Goal: Transaction & Acquisition: Book appointment/travel/reservation

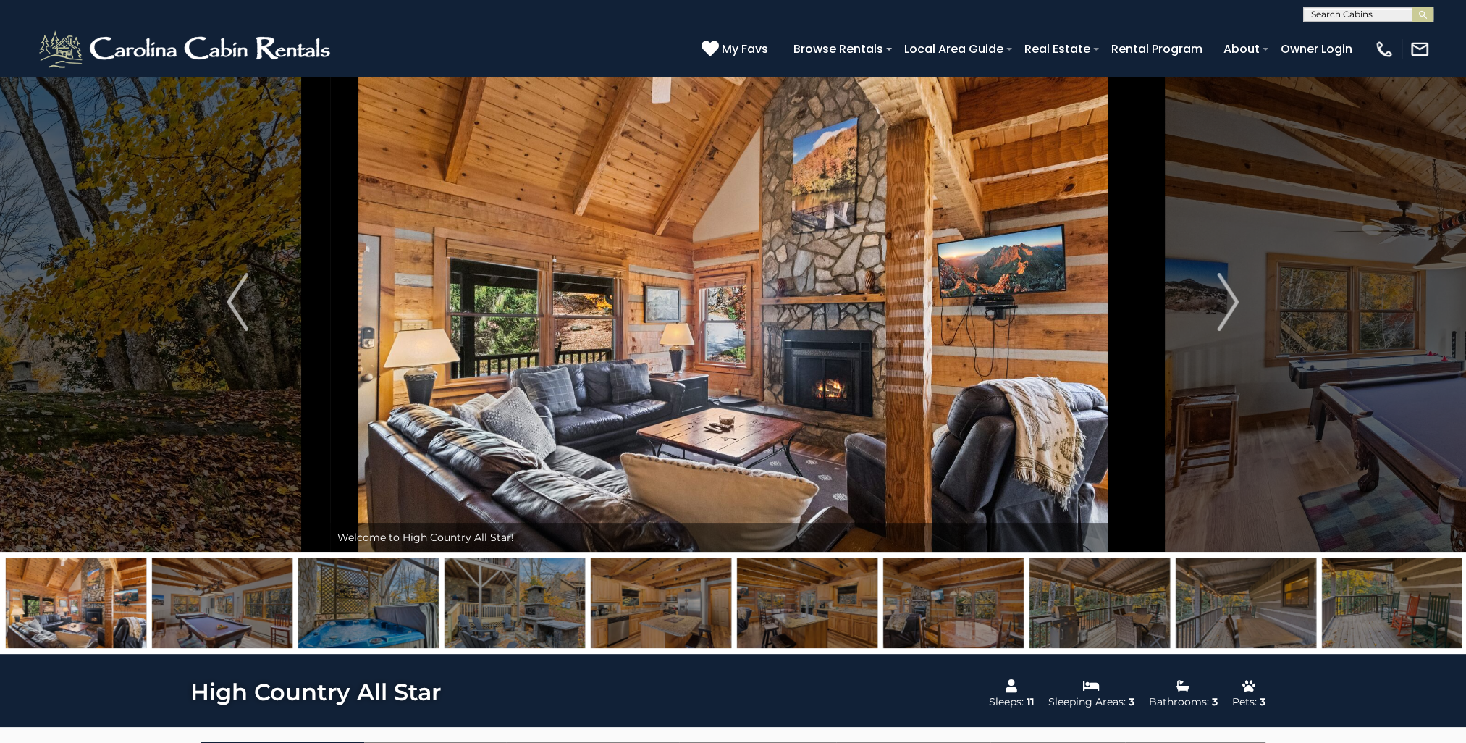
scroll to position [12, 0]
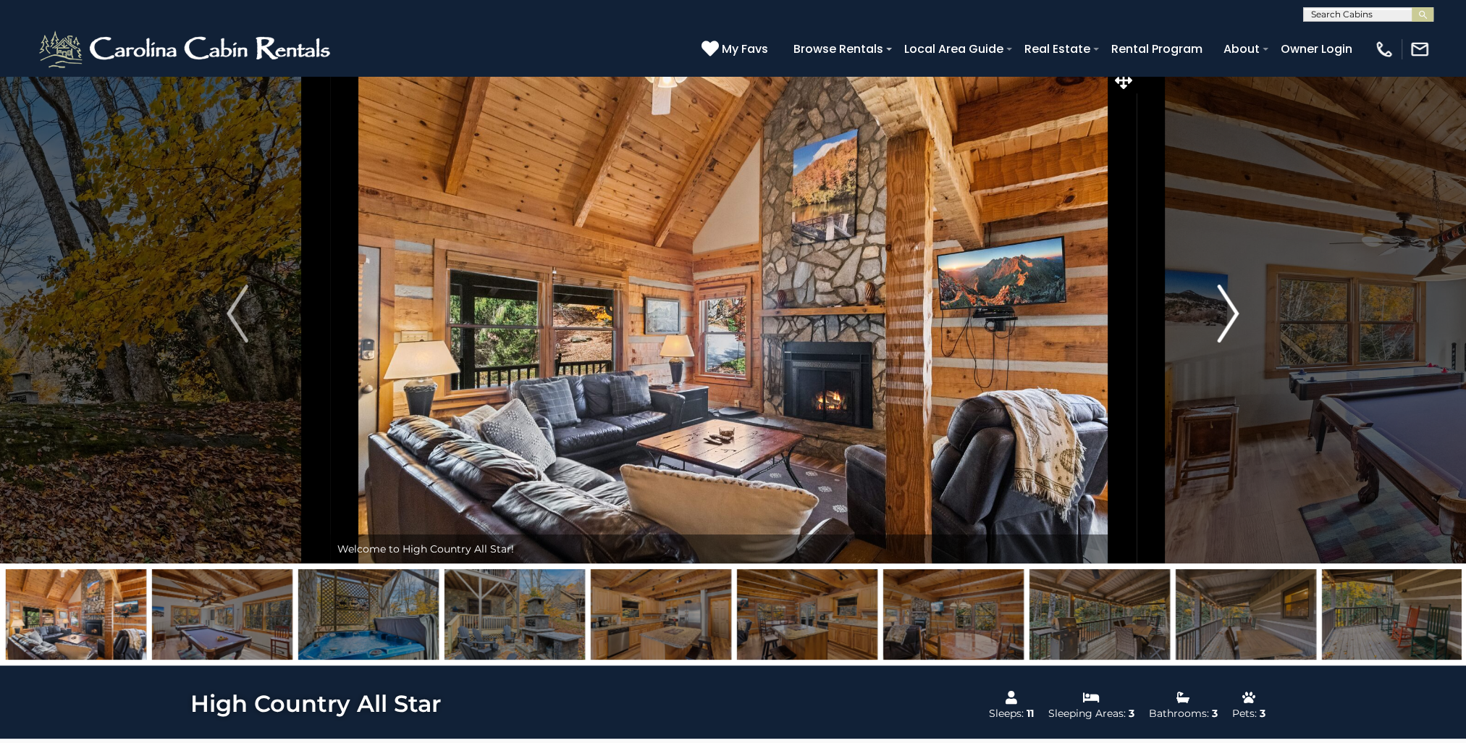
click at [1236, 316] on img "Next" at bounding box center [1229, 313] width 22 height 58
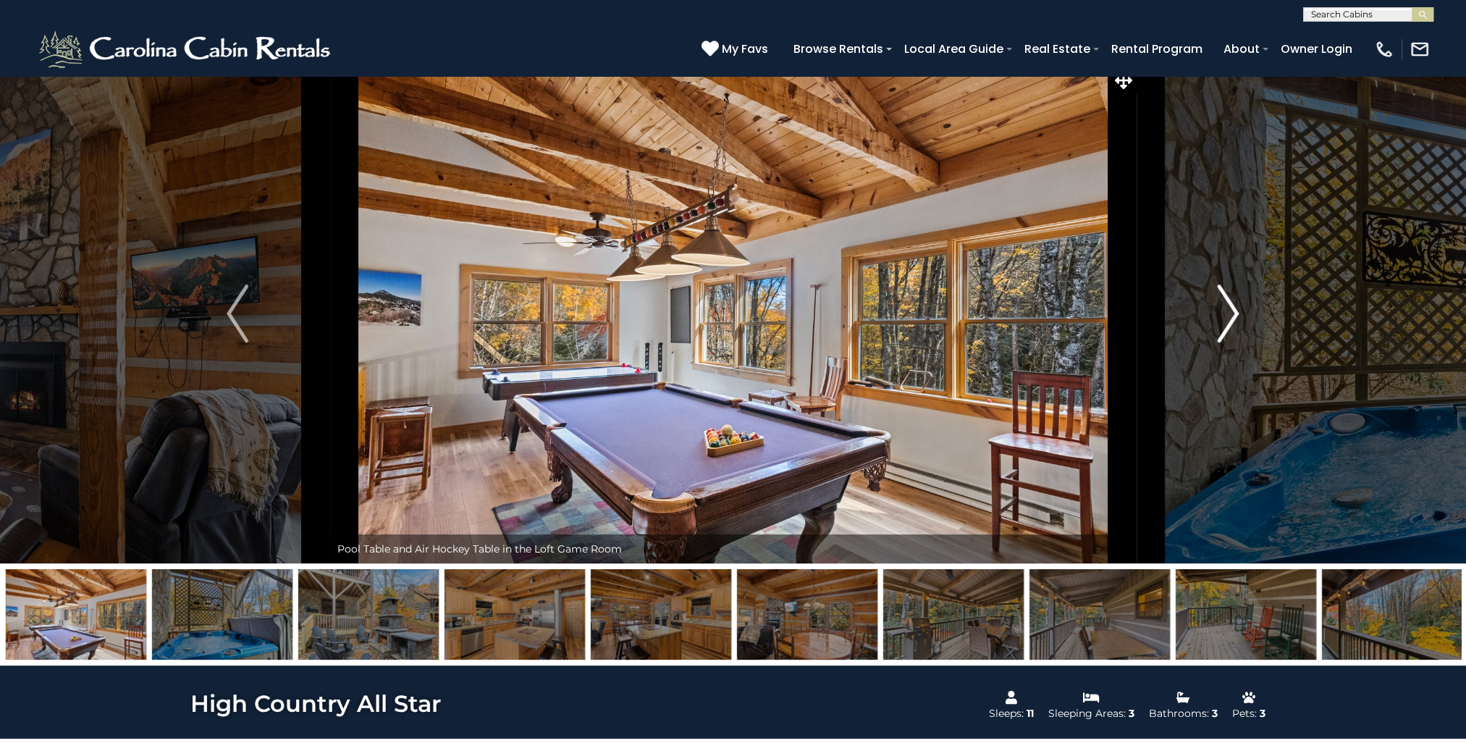
click at [1236, 316] on img "Next" at bounding box center [1229, 313] width 22 height 58
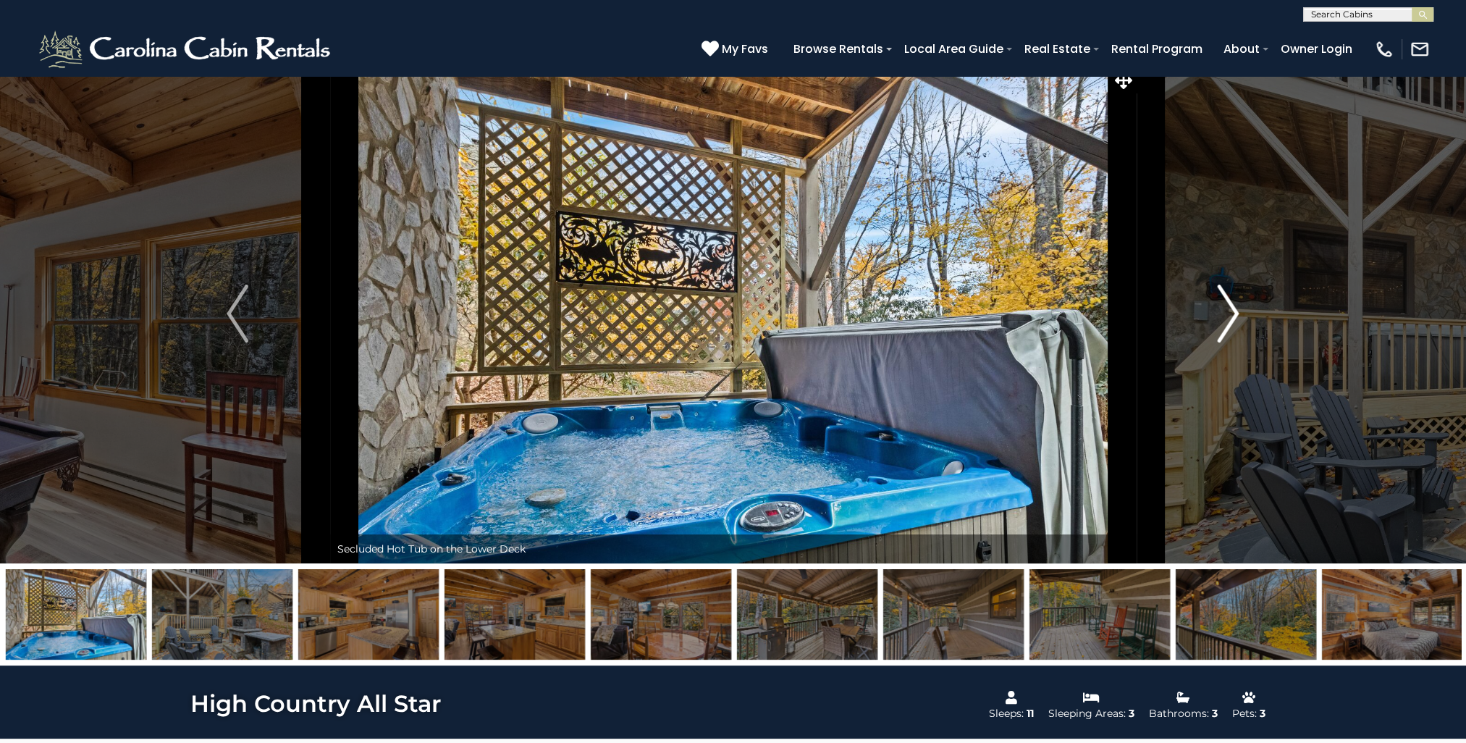
click at [1234, 316] on img "Next" at bounding box center [1229, 313] width 22 height 58
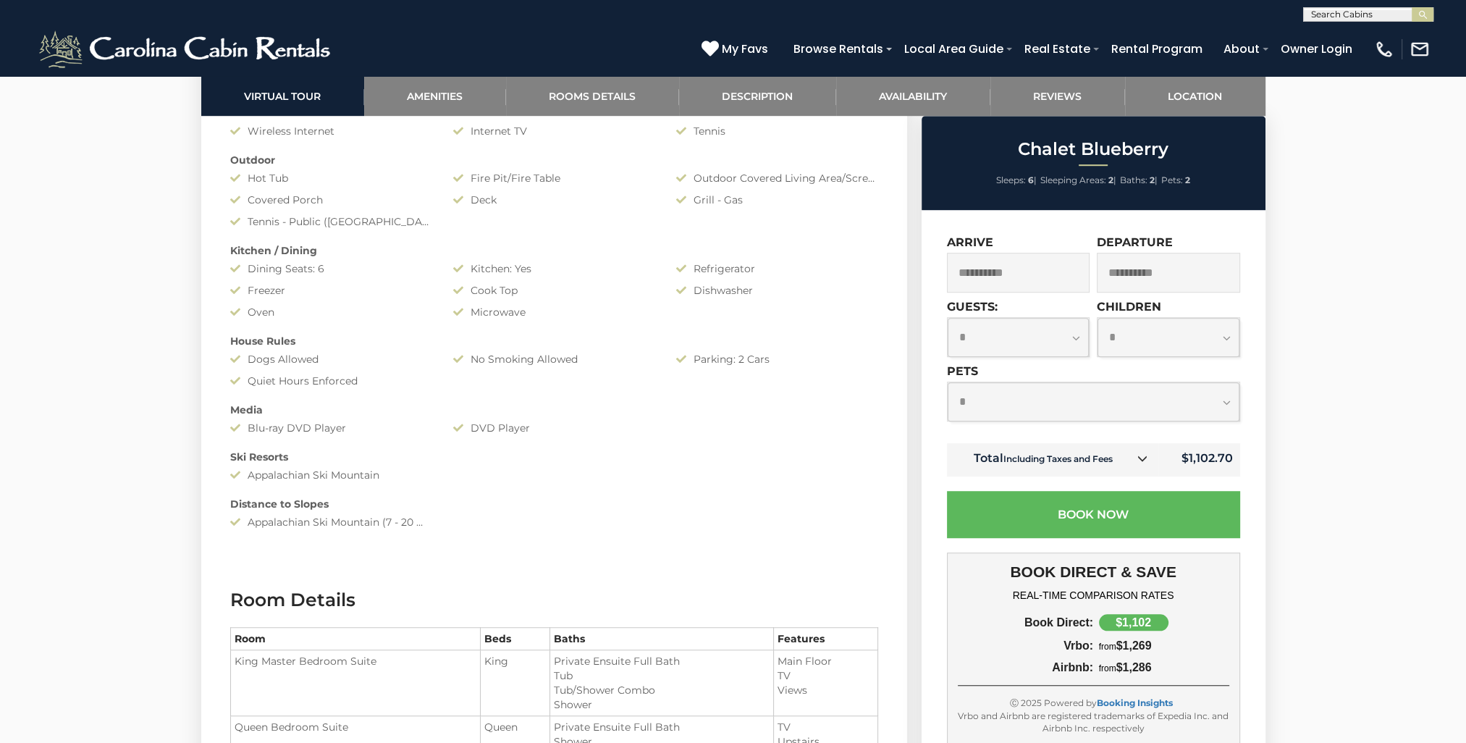
scroll to position [1263, 0]
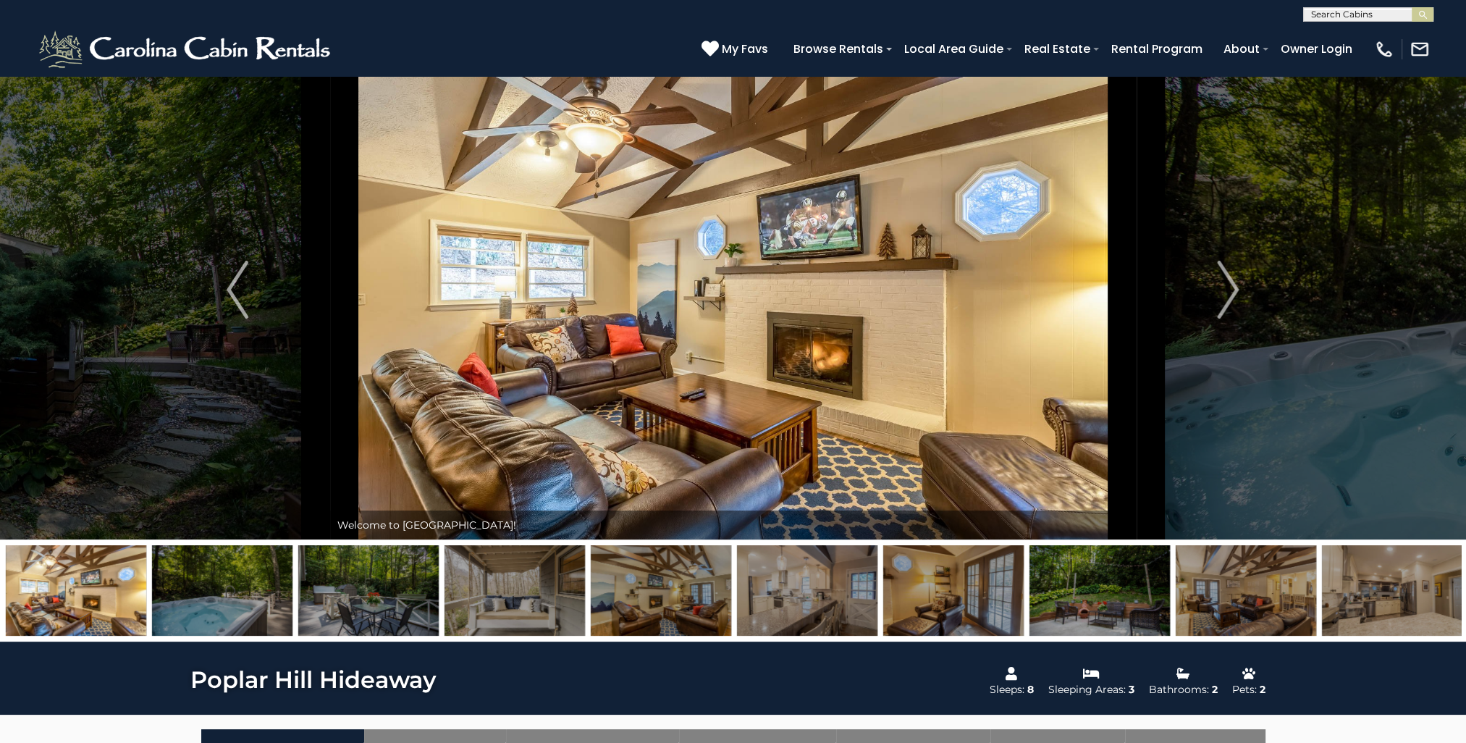
scroll to position [39, 0]
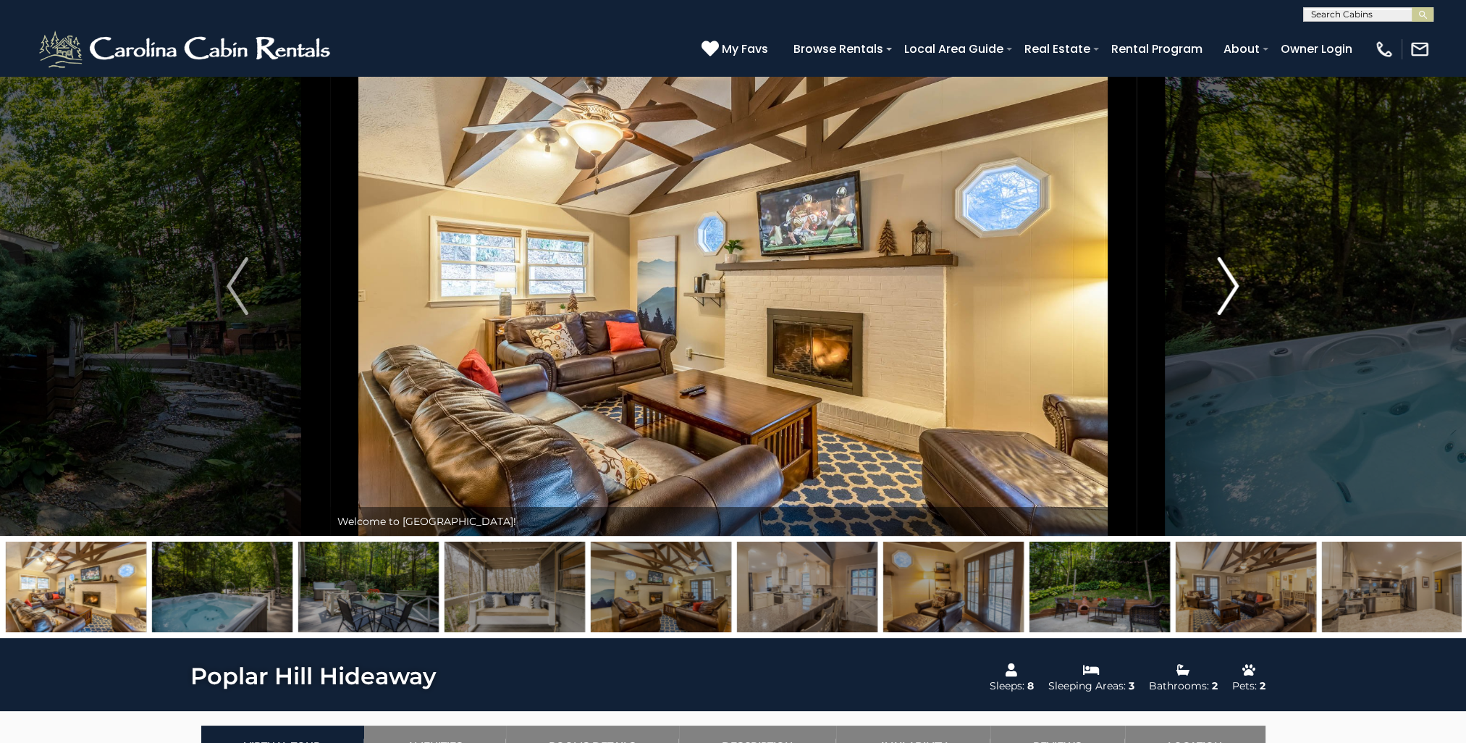
click at [1234, 289] on img "Next" at bounding box center [1229, 286] width 22 height 58
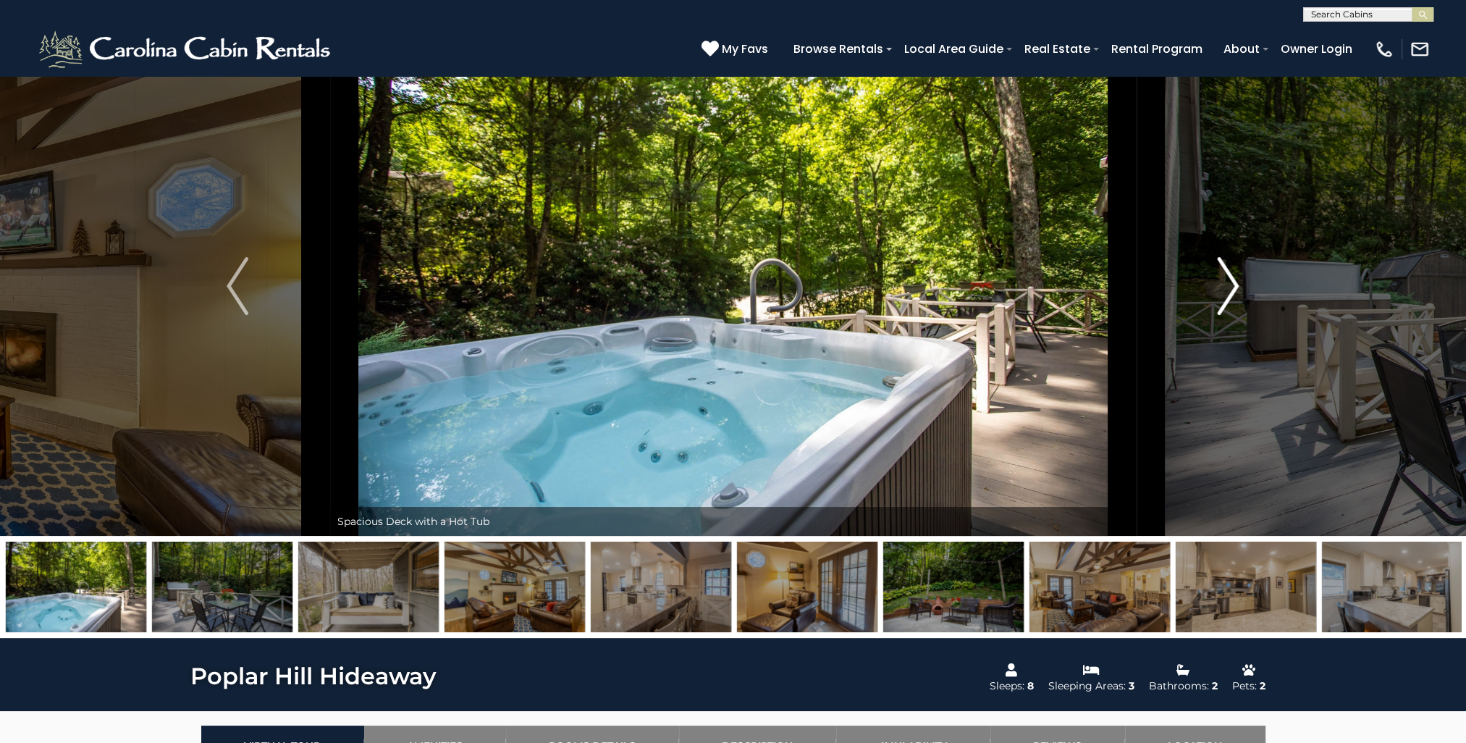
click at [1234, 289] on img "Next" at bounding box center [1229, 286] width 22 height 58
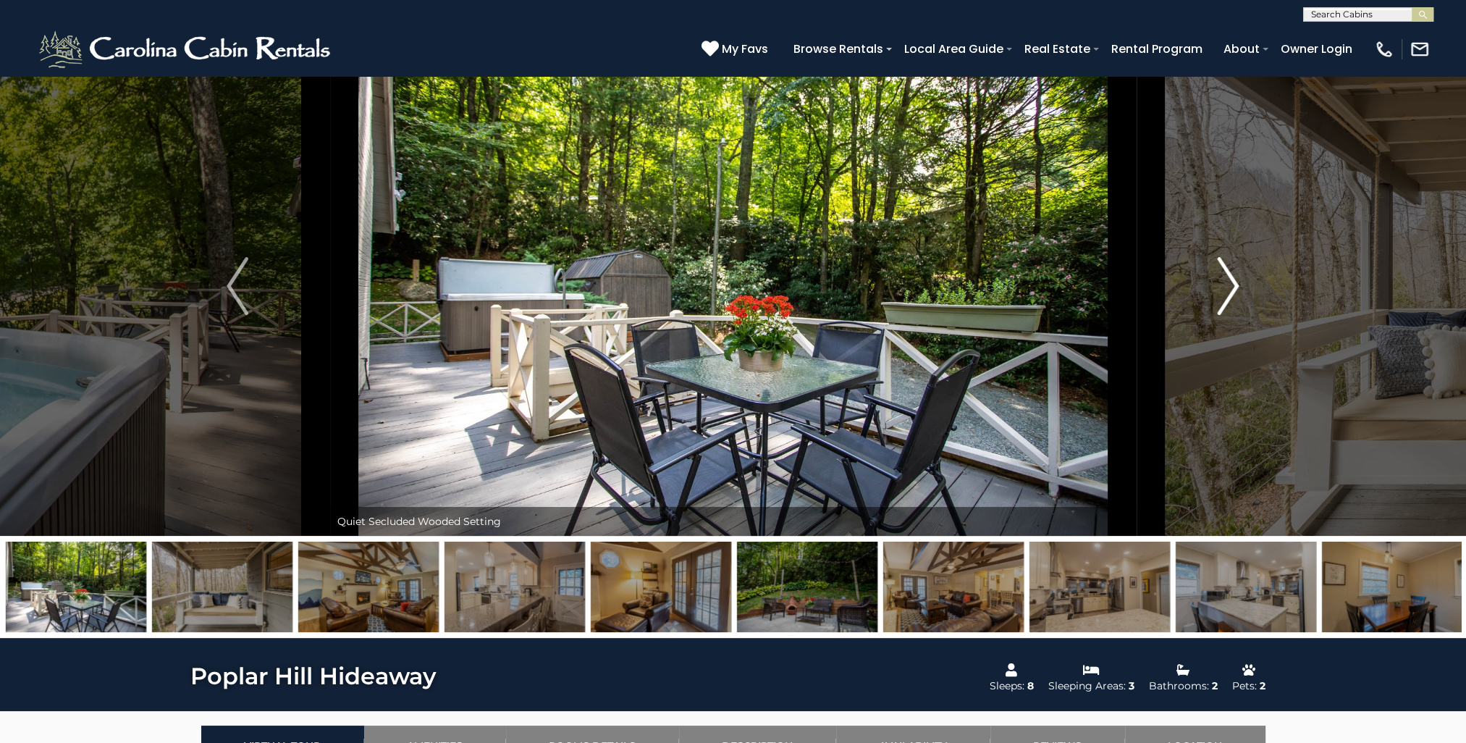
click at [1234, 289] on img "Next" at bounding box center [1229, 286] width 22 height 58
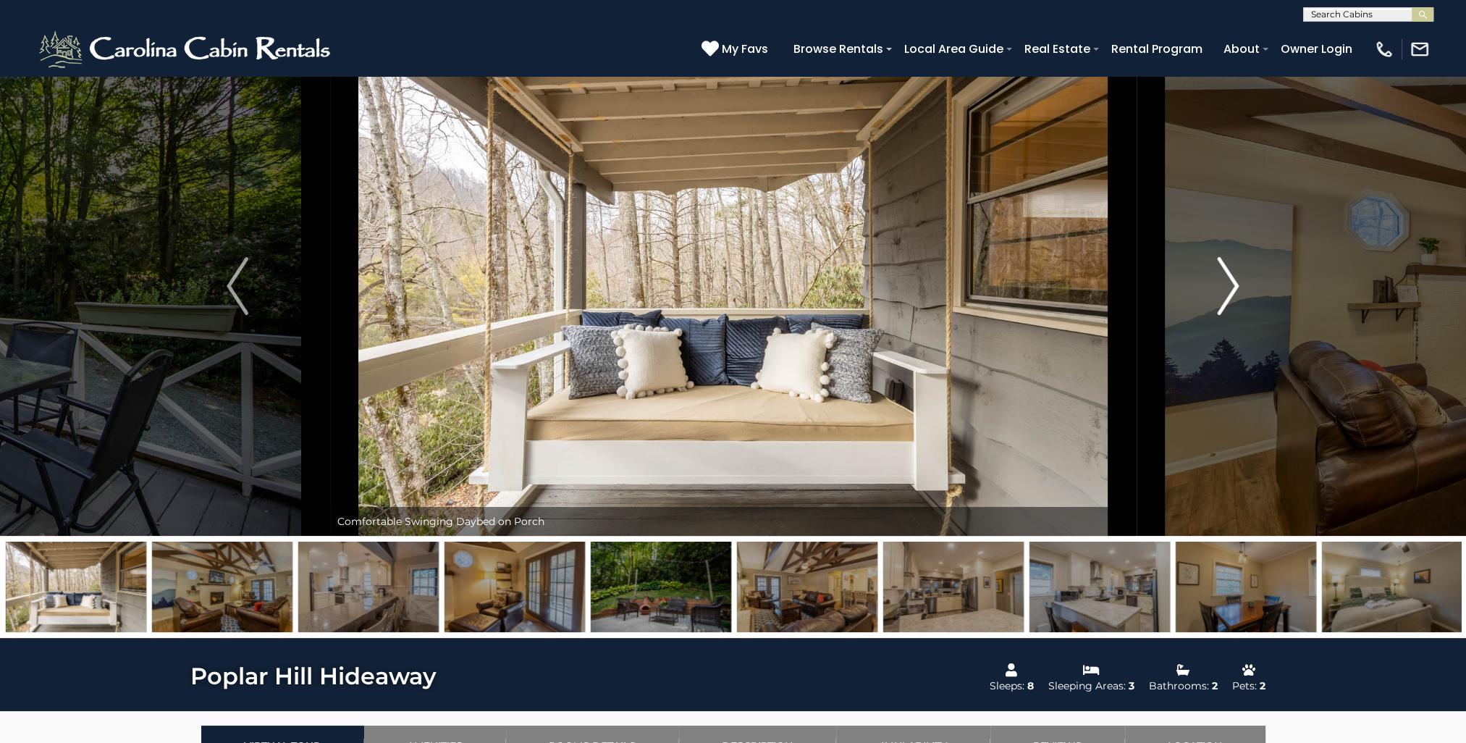
click at [1234, 289] on img "Next" at bounding box center [1229, 286] width 22 height 58
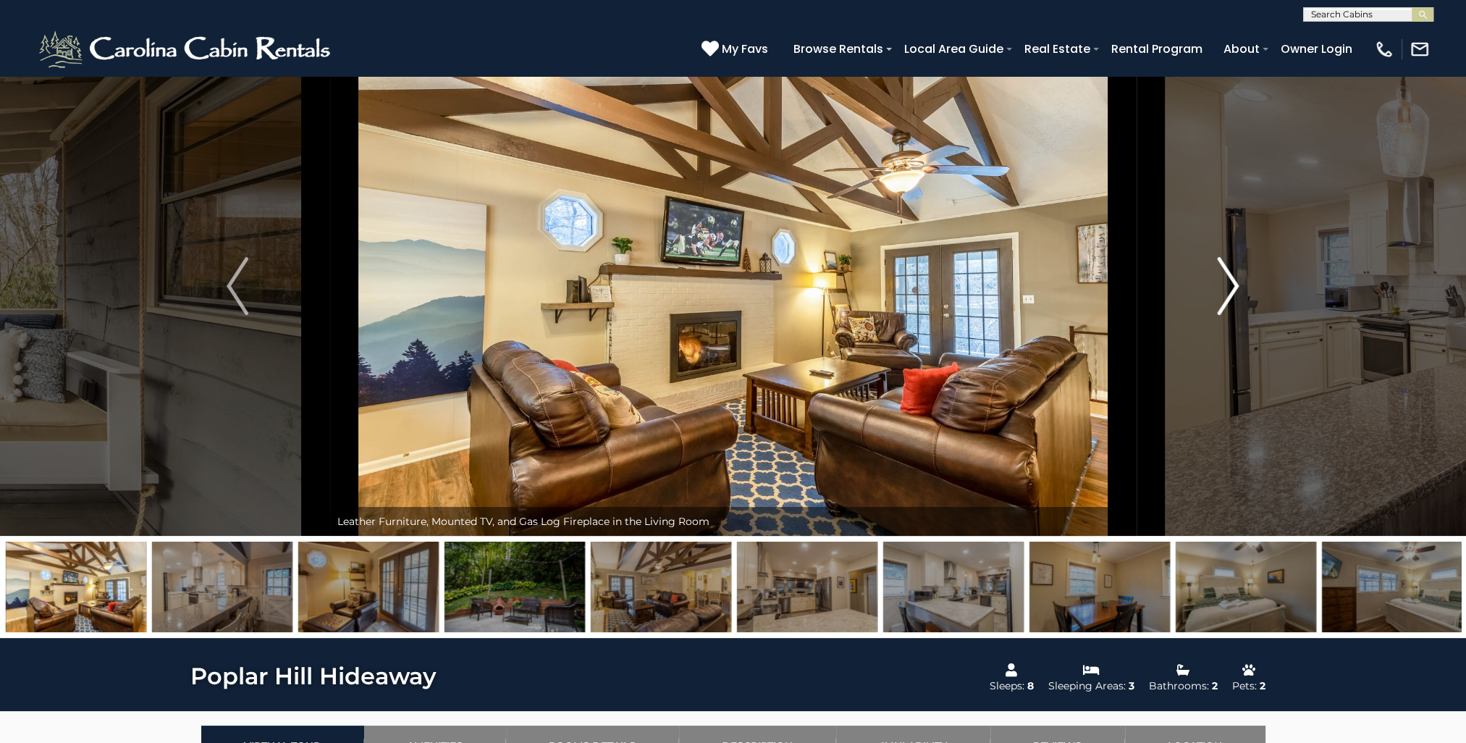
click at [1235, 289] on img "Next" at bounding box center [1229, 286] width 22 height 58
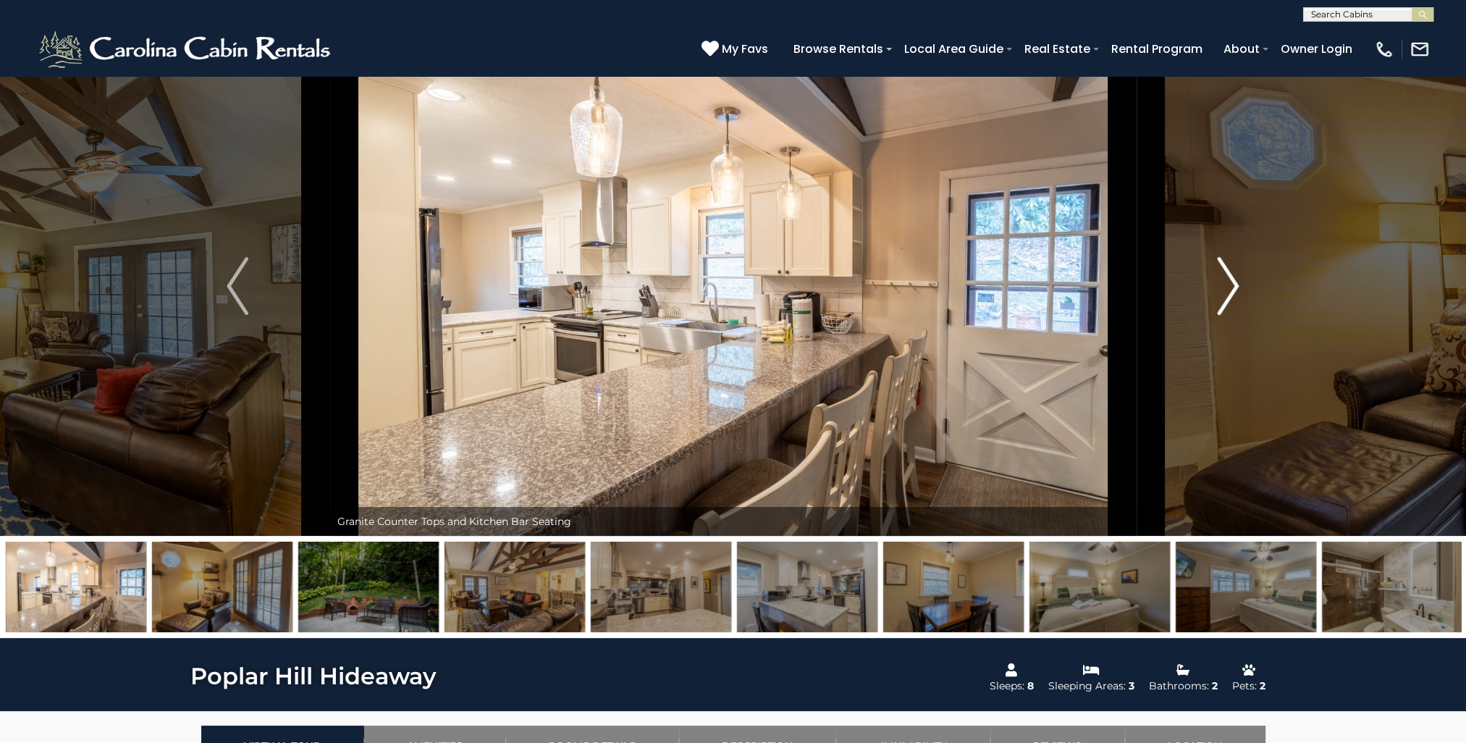
click at [1235, 289] on img "Next" at bounding box center [1229, 286] width 22 height 58
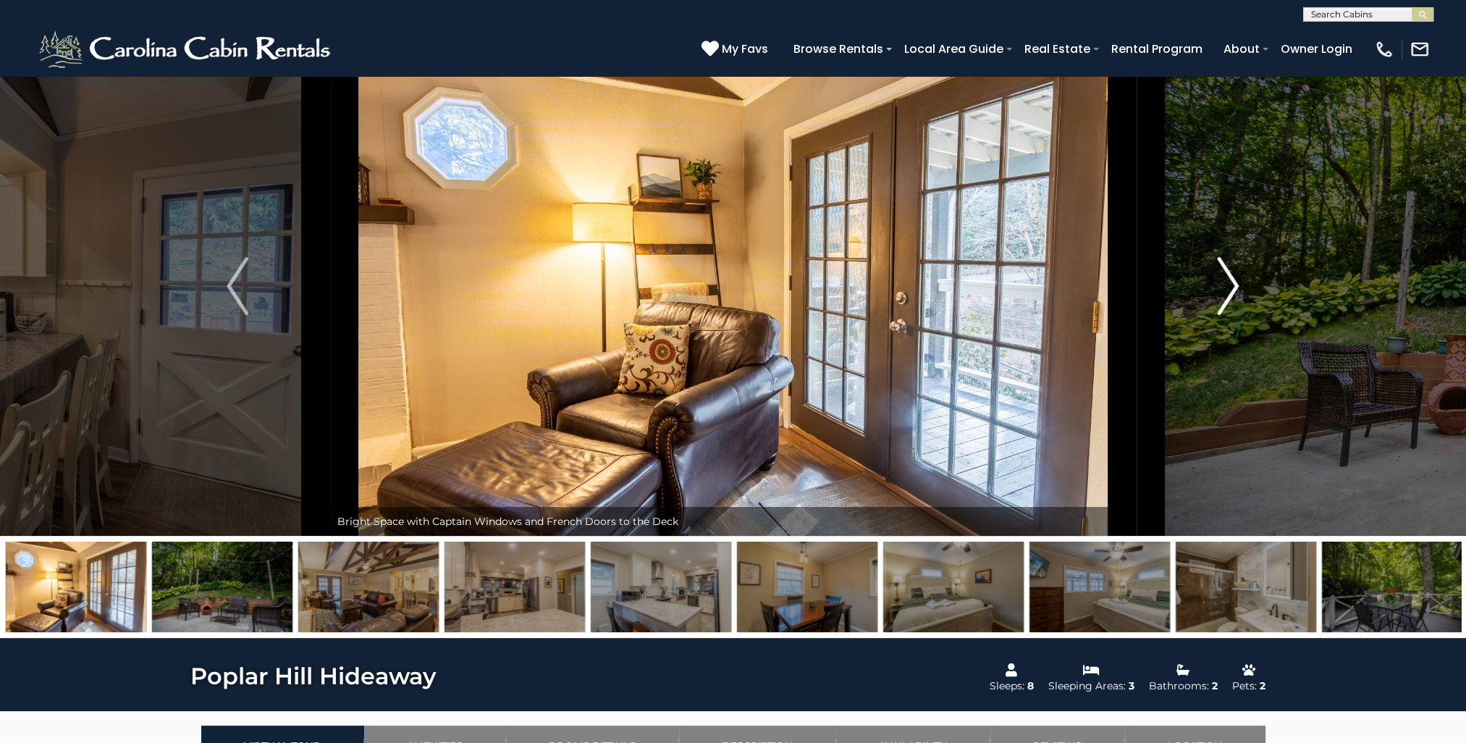
click at [1235, 289] on img "Next" at bounding box center [1229, 286] width 22 height 58
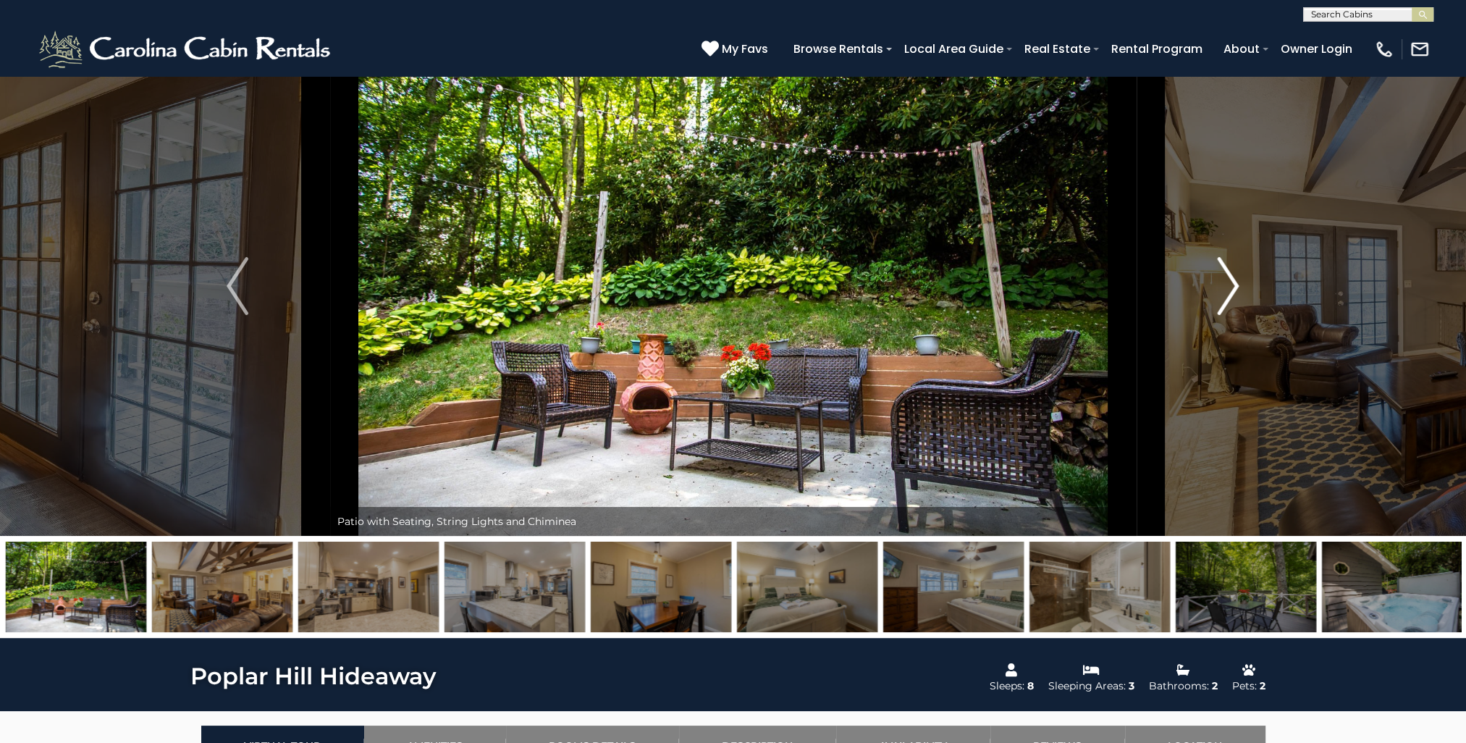
click at [1235, 289] on img "Next" at bounding box center [1229, 286] width 22 height 58
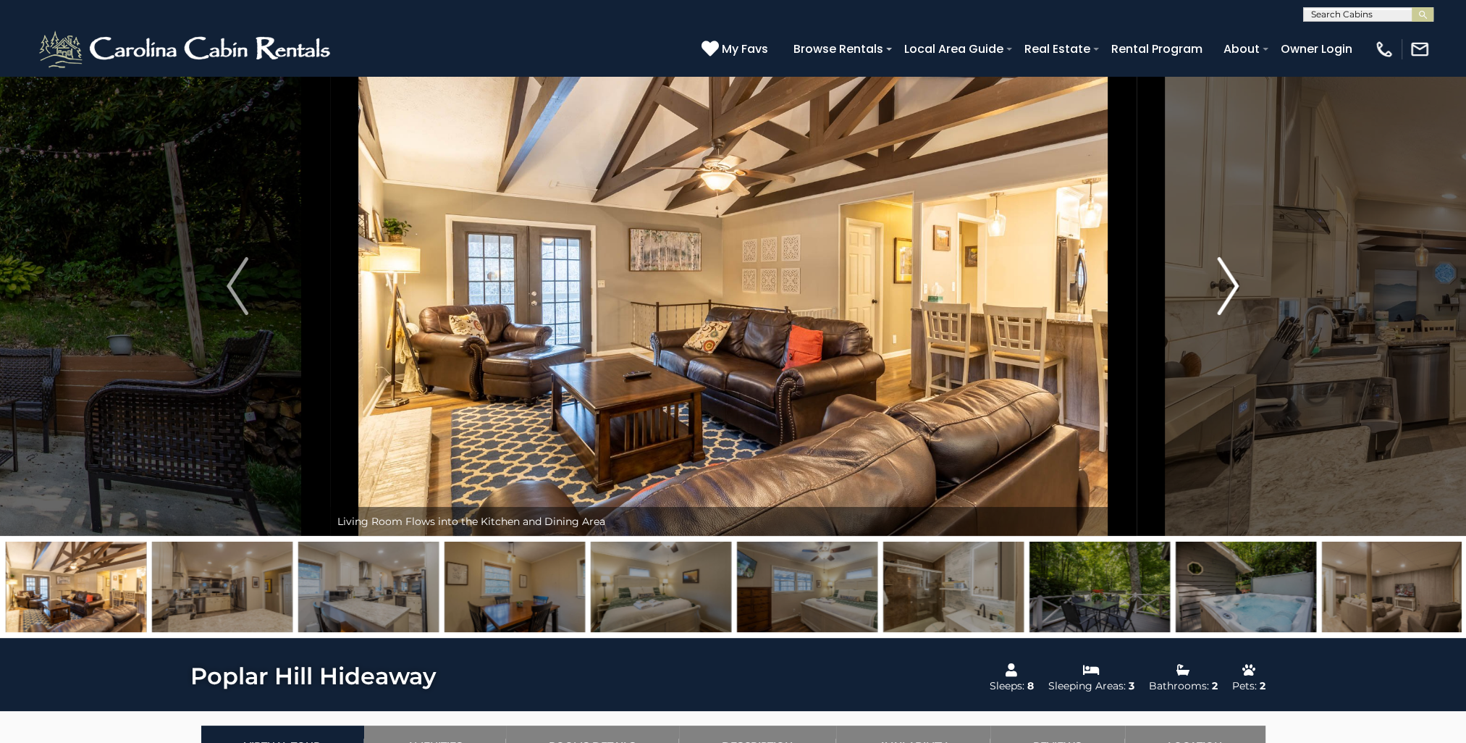
click at [1235, 289] on img "Next" at bounding box center [1229, 286] width 22 height 58
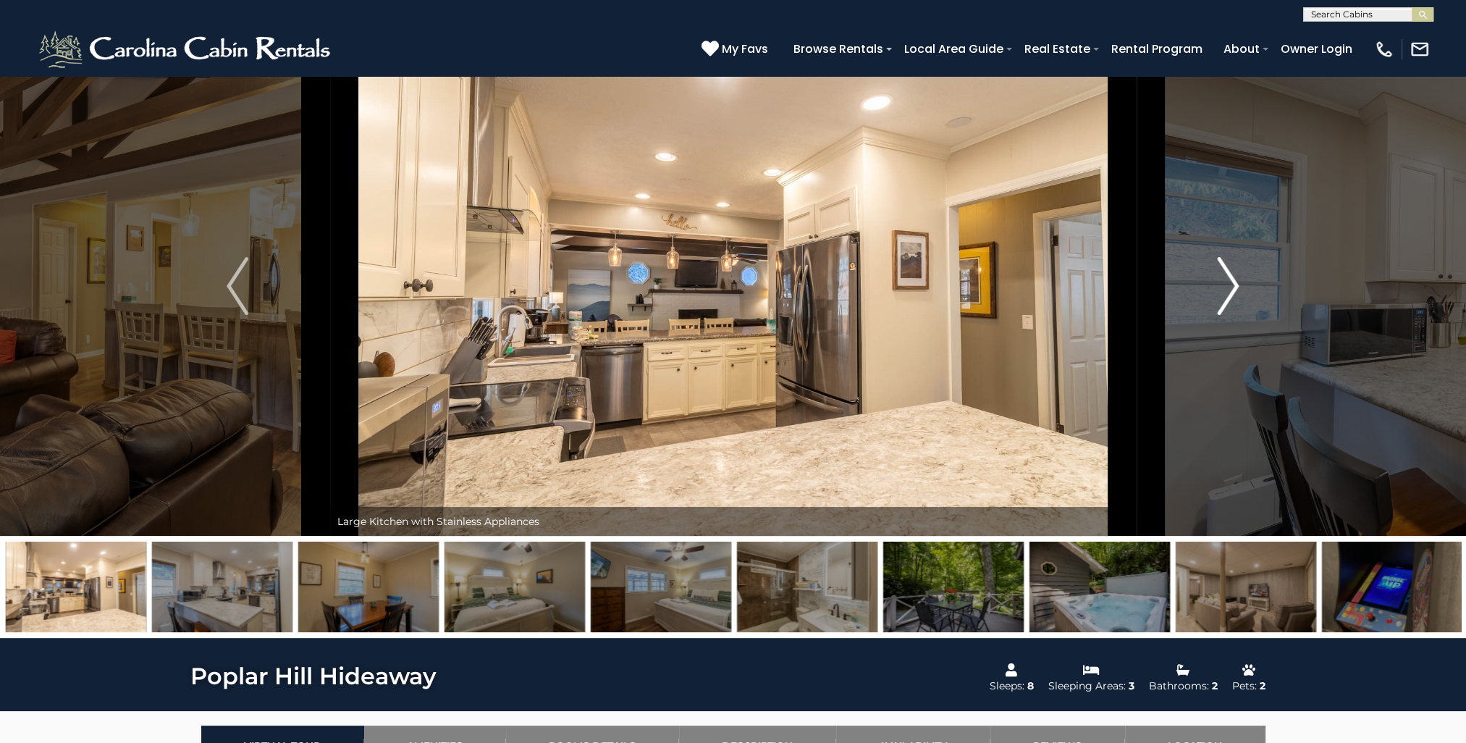
click at [1235, 289] on img "Next" at bounding box center [1229, 286] width 22 height 58
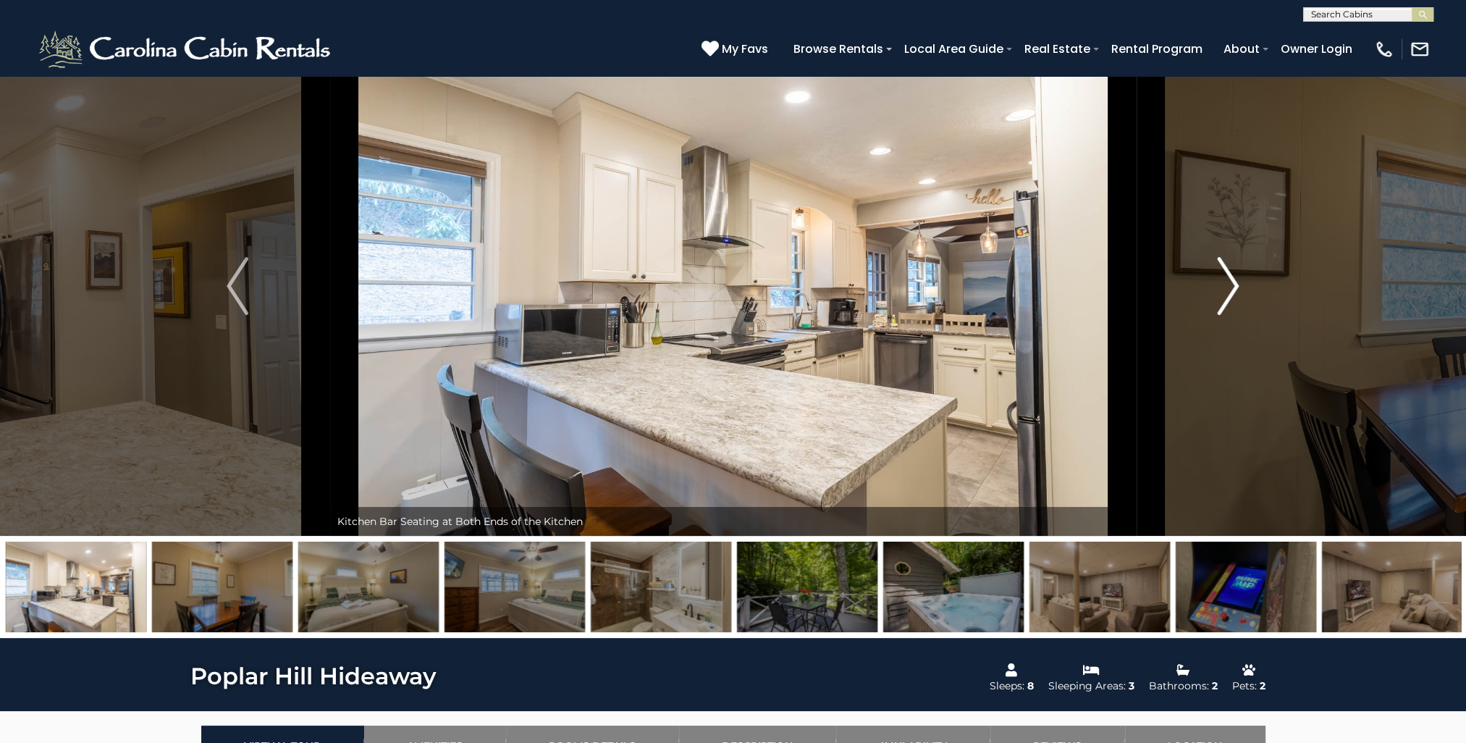
click at [1235, 289] on img "Next" at bounding box center [1229, 286] width 22 height 58
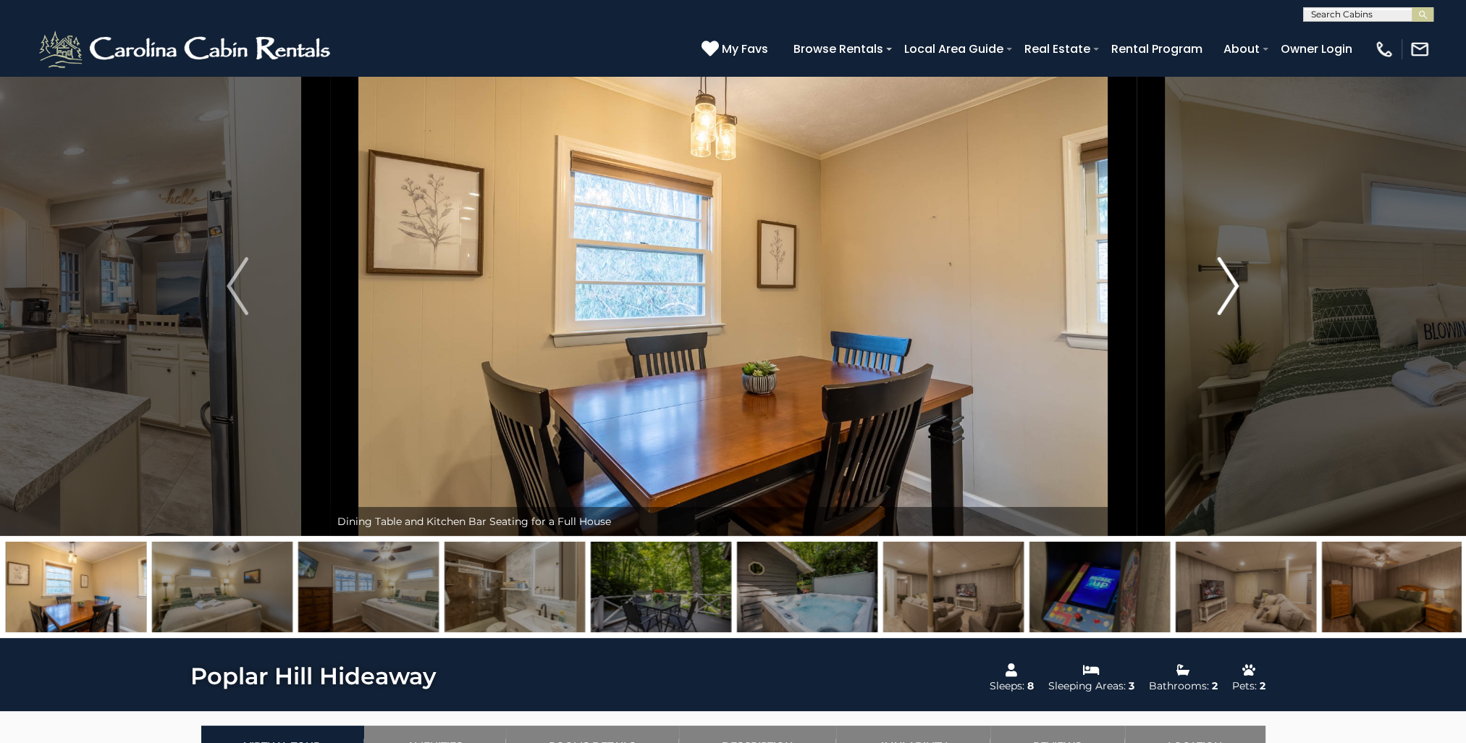
click at [1235, 289] on img "Next" at bounding box center [1229, 286] width 22 height 58
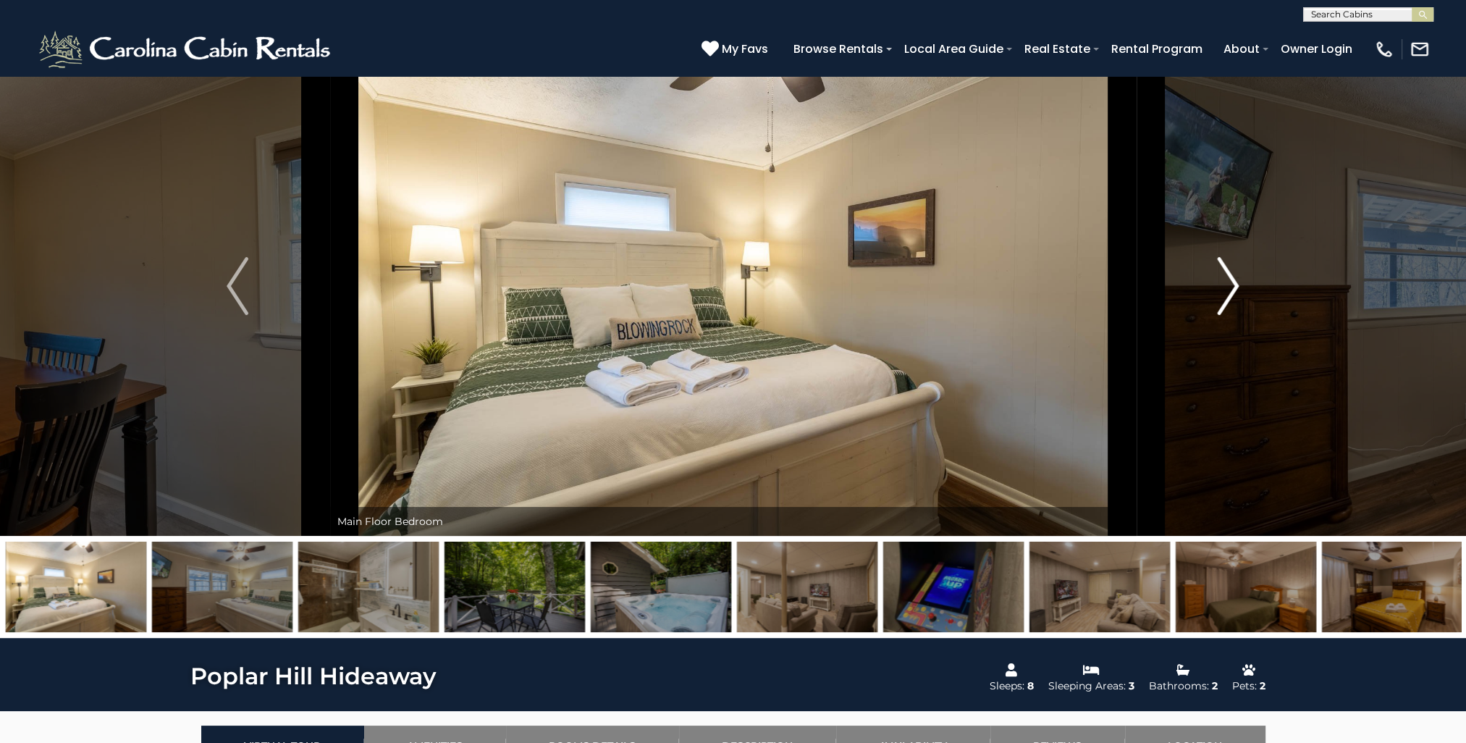
click at [1235, 289] on img "Next" at bounding box center [1229, 286] width 22 height 58
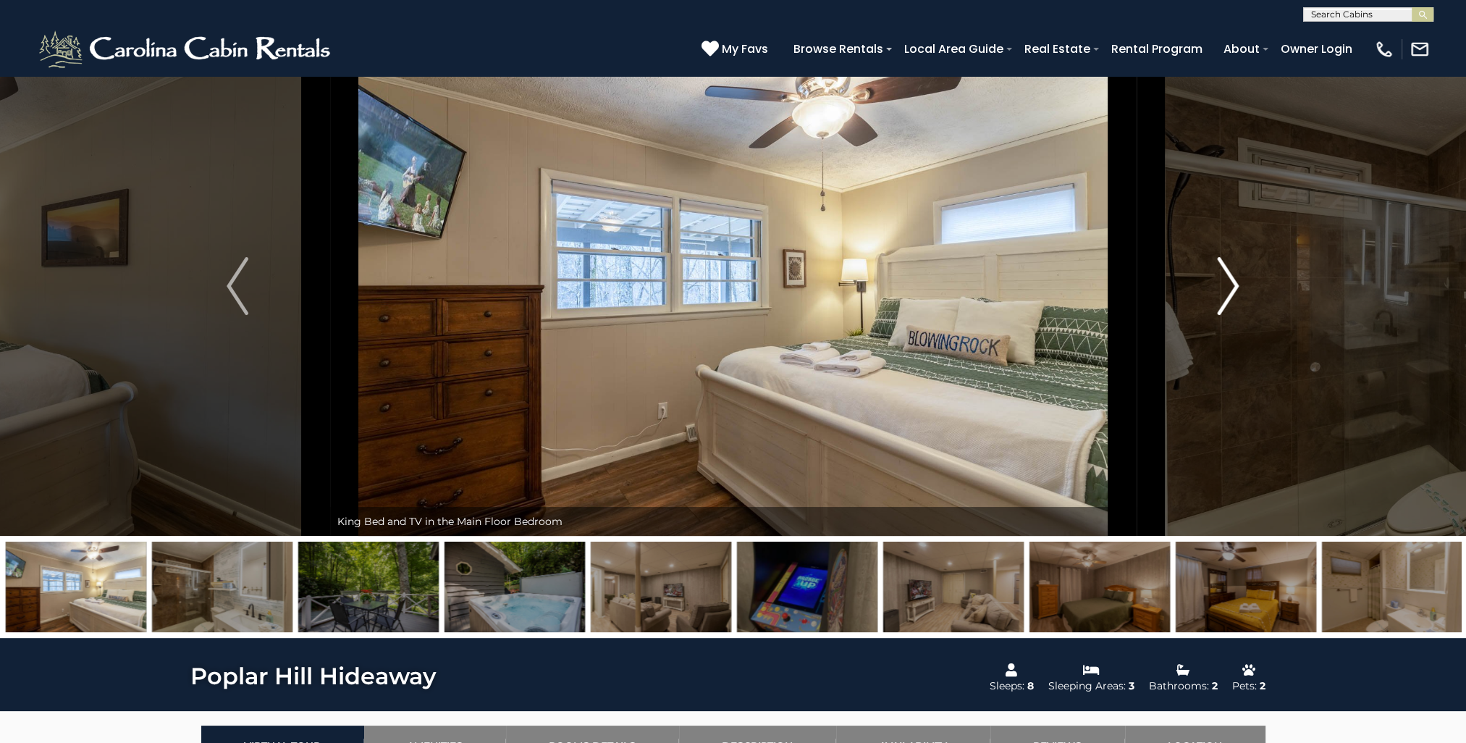
click at [1235, 289] on img "Next" at bounding box center [1229, 286] width 22 height 58
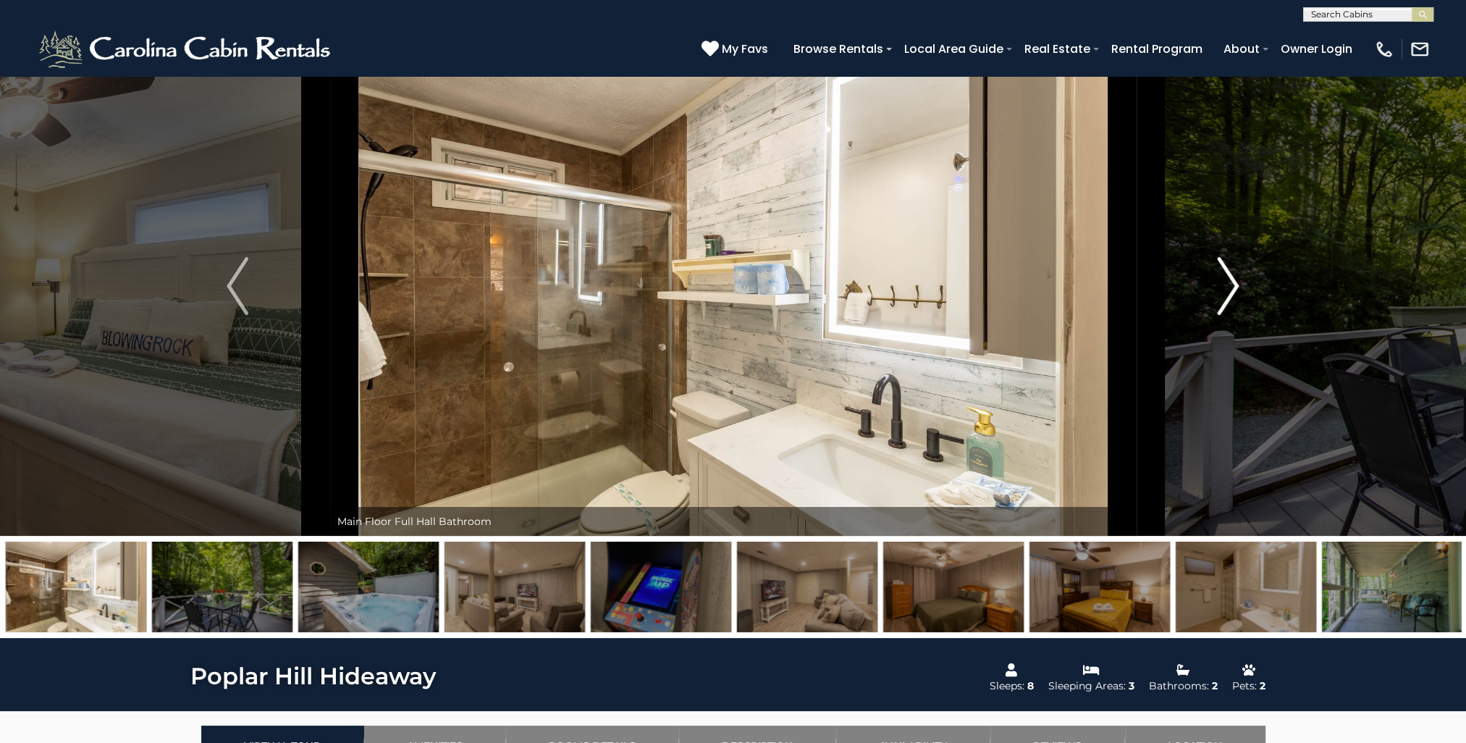
click at [1235, 289] on img "Next" at bounding box center [1229, 286] width 22 height 58
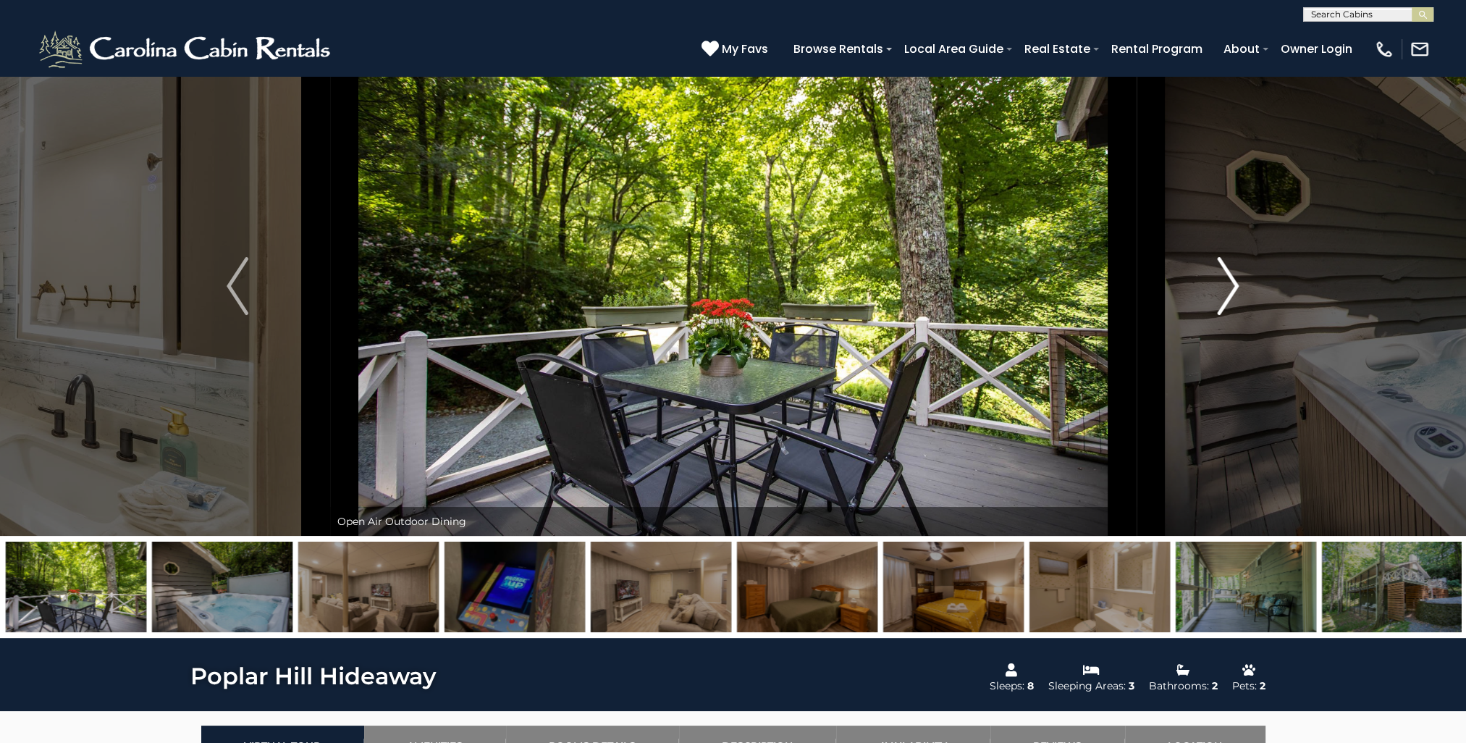
click at [1235, 289] on img "Next" at bounding box center [1229, 286] width 22 height 58
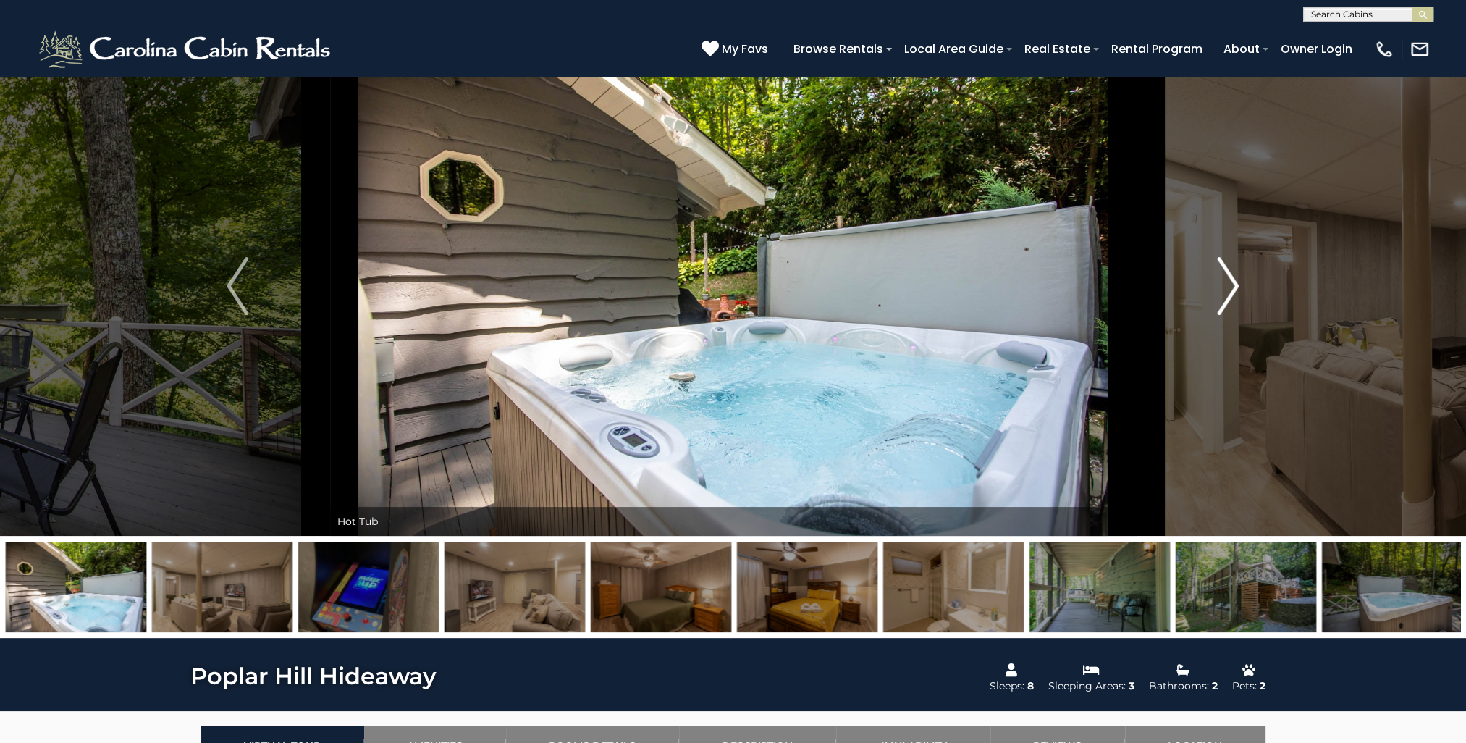
click at [1235, 289] on img "Next" at bounding box center [1229, 286] width 22 height 58
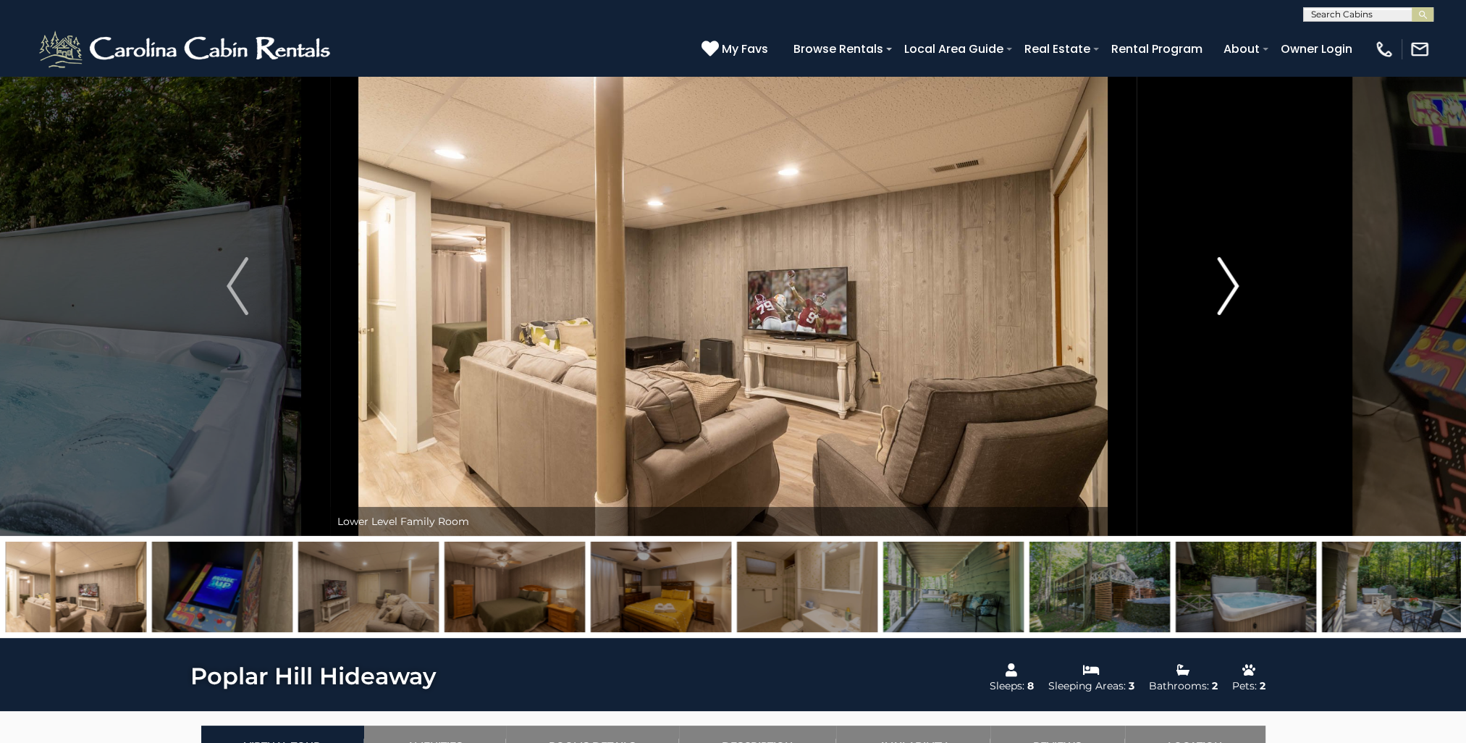
click at [1235, 289] on img "Next" at bounding box center [1229, 286] width 22 height 58
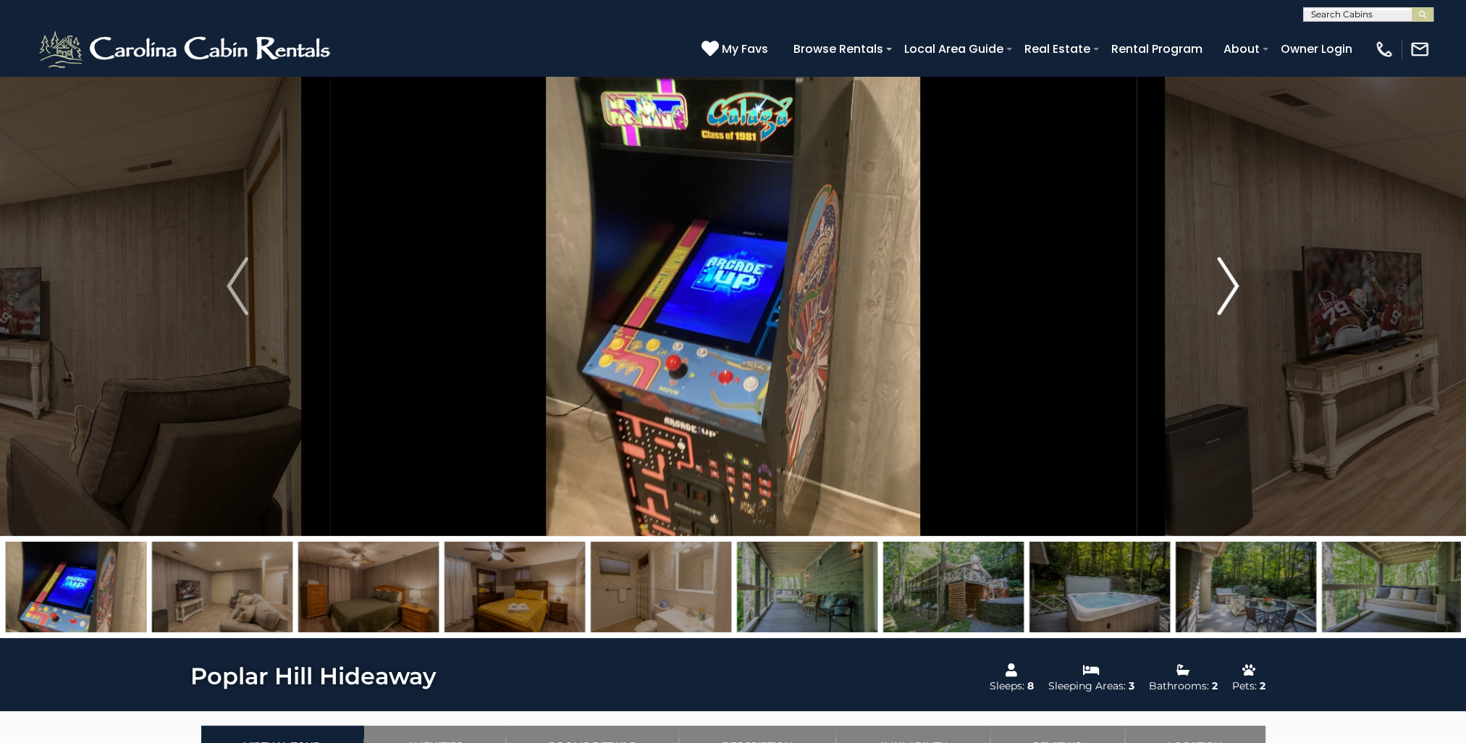
click at [1234, 290] on img "Next" at bounding box center [1229, 286] width 22 height 58
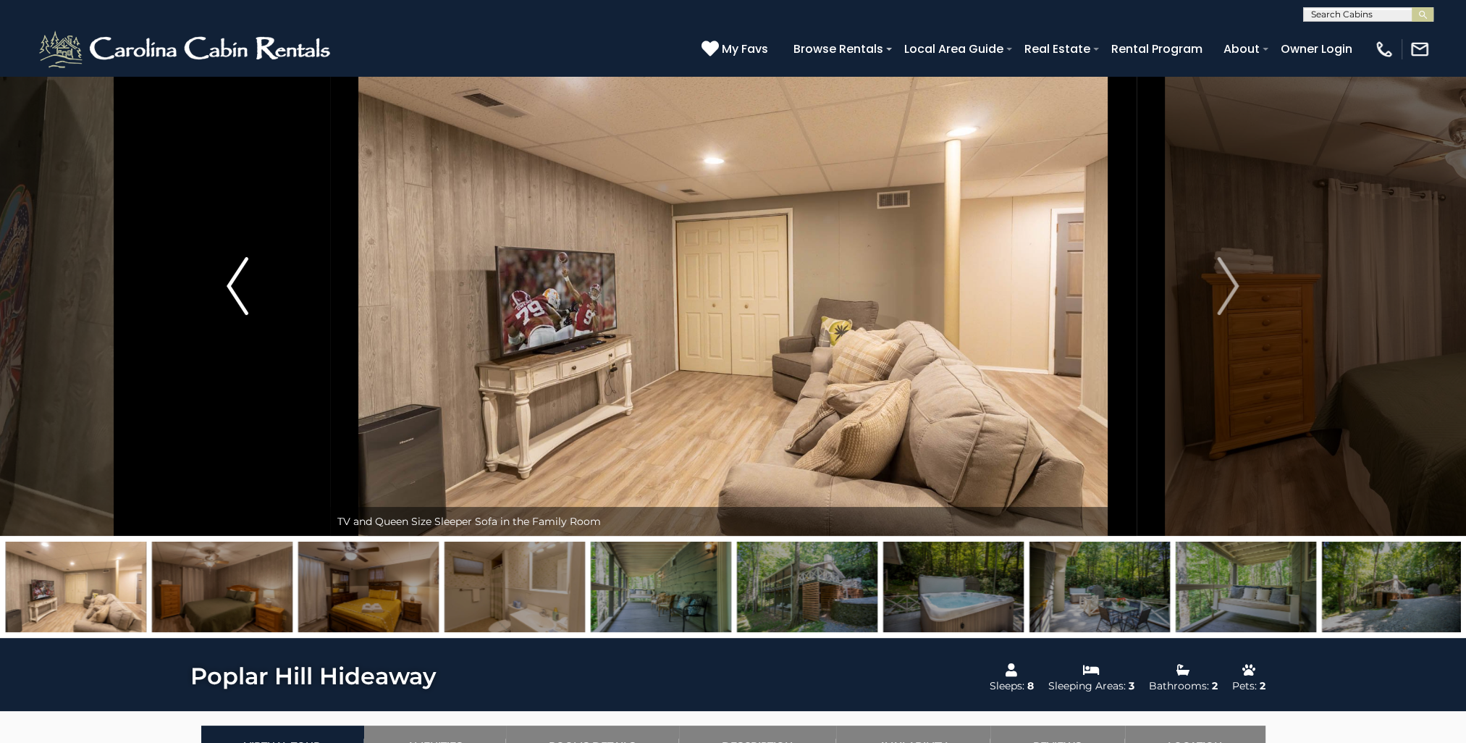
click at [239, 295] on img "Previous" at bounding box center [238, 286] width 22 height 58
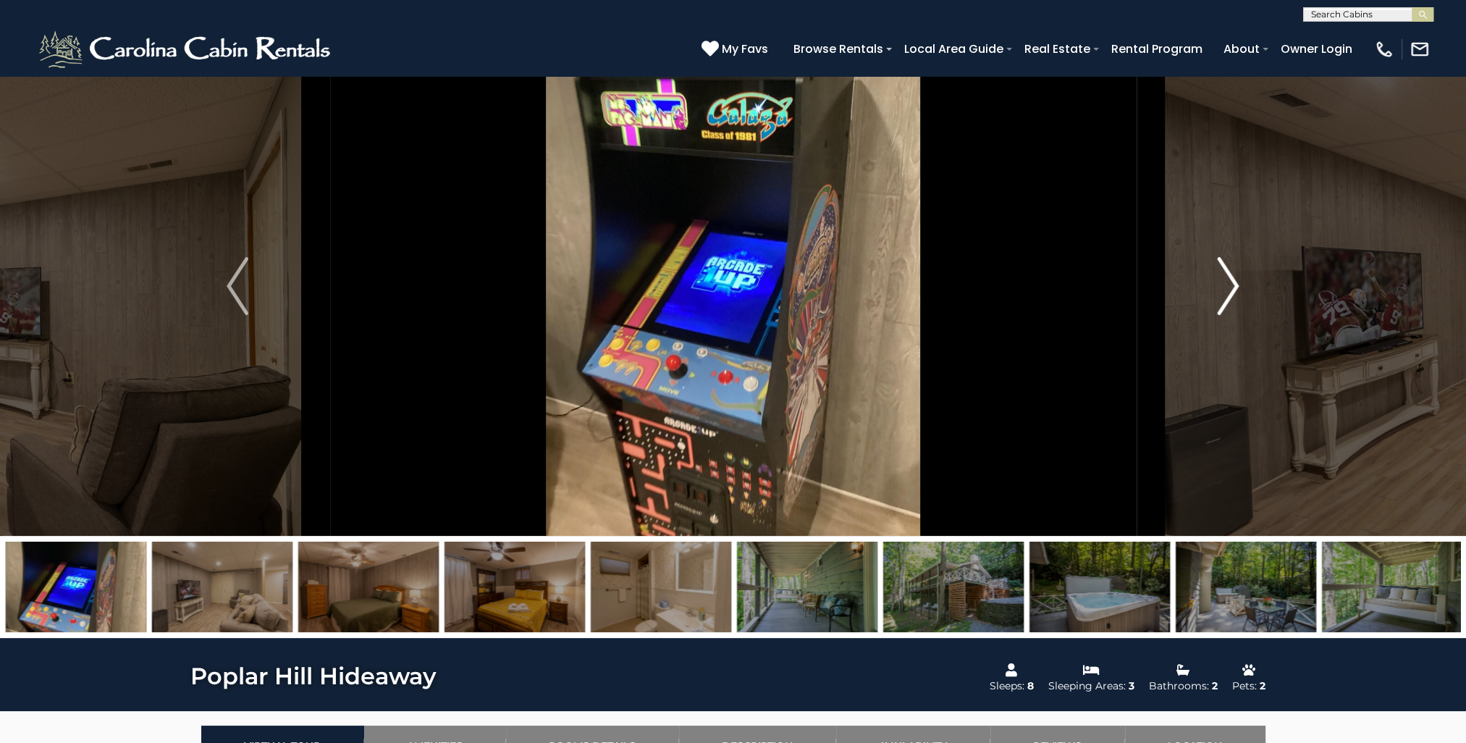
click at [1238, 291] on img "Next" at bounding box center [1229, 286] width 22 height 58
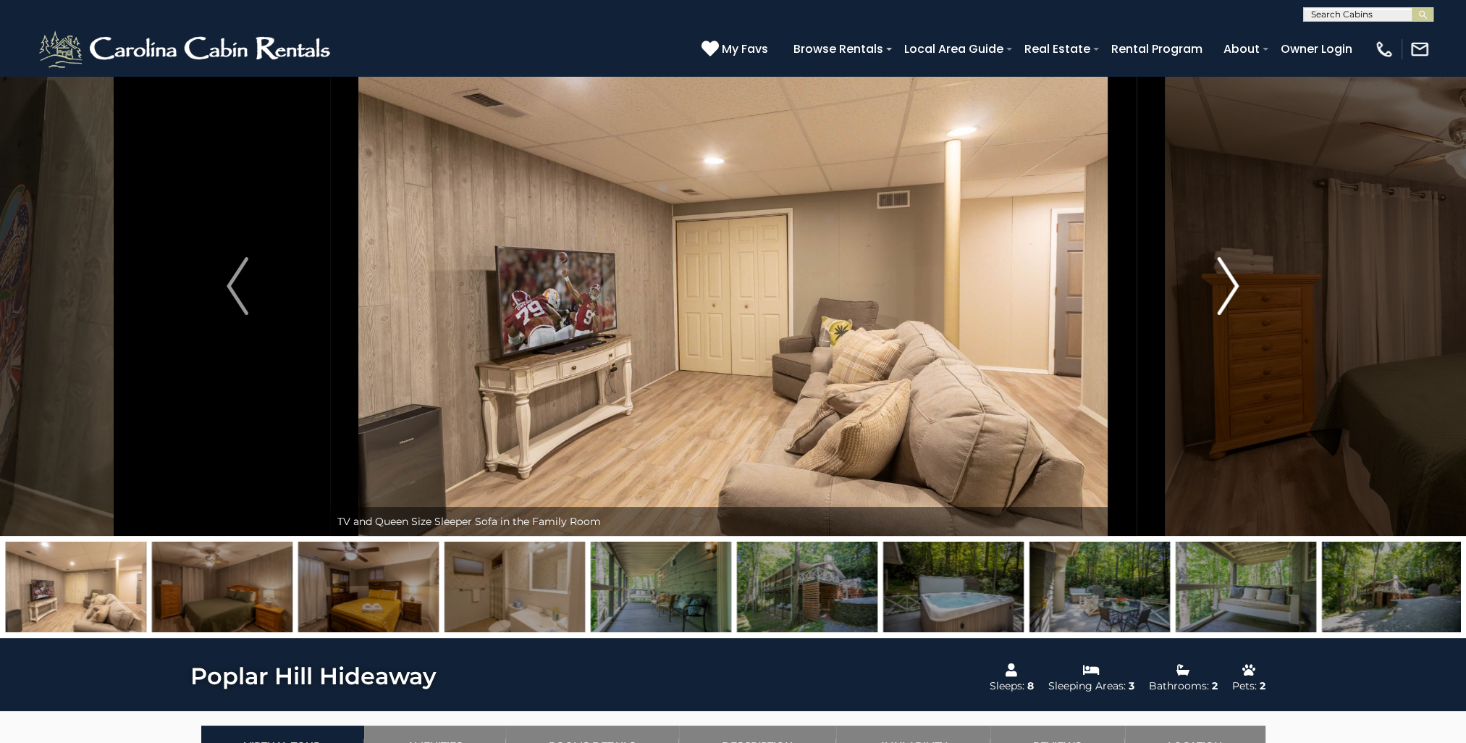
click at [1236, 291] on img "Next" at bounding box center [1229, 286] width 22 height 58
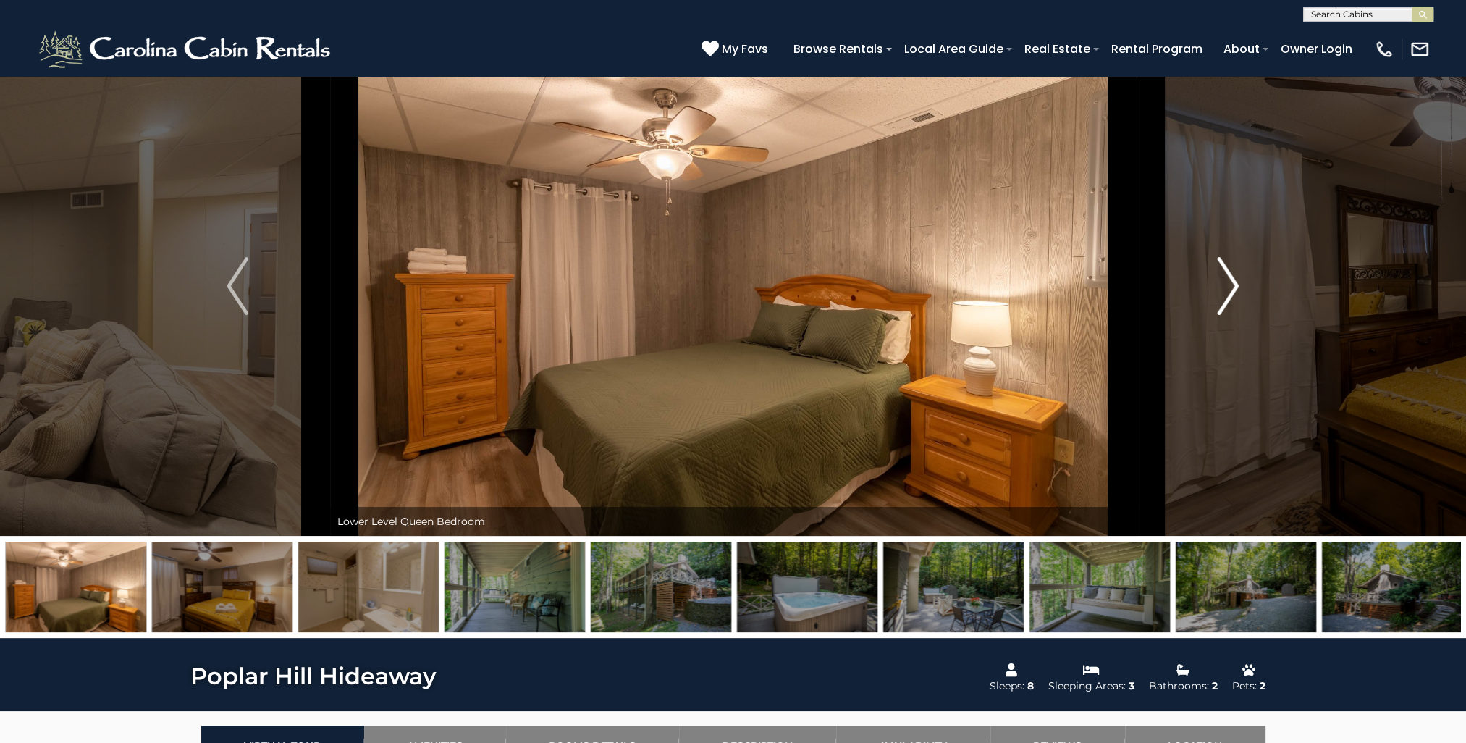
click at [1236, 292] on img "Next" at bounding box center [1229, 286] width 22 height 58
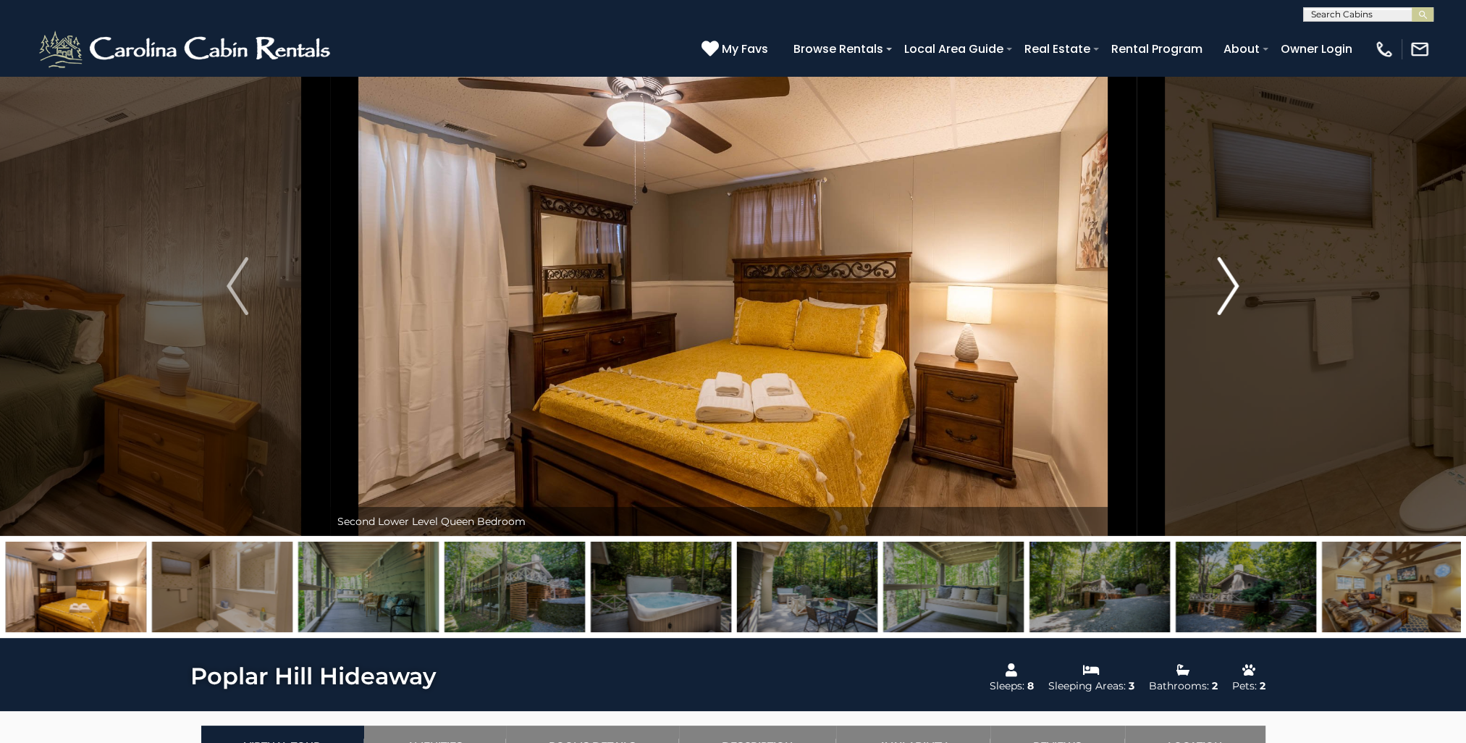
click at [1234, 294] on img "Next" at bounding box center [1229, 286] width 22 height 58
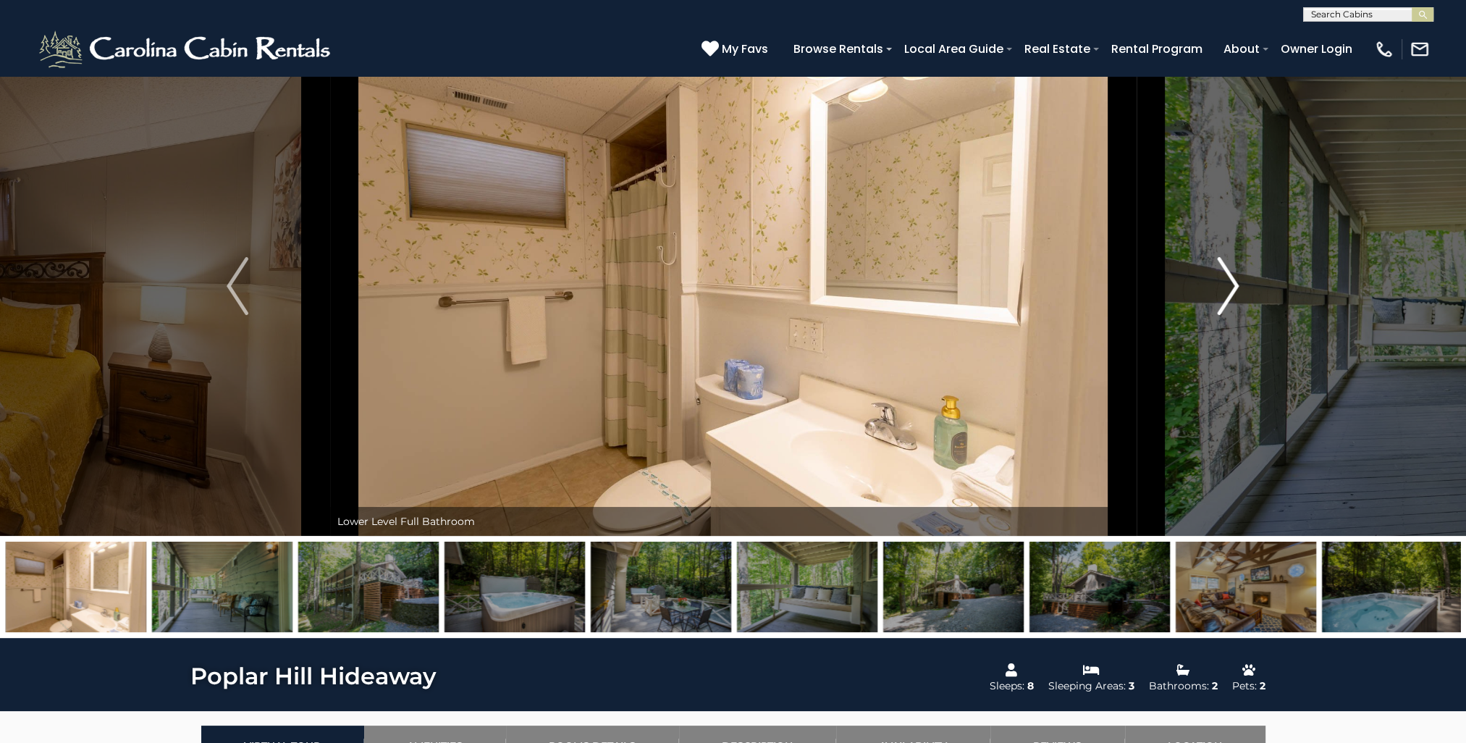
click at [1234, 294] on img "Next" at bounding box center [1229, 286] width 22 height 58
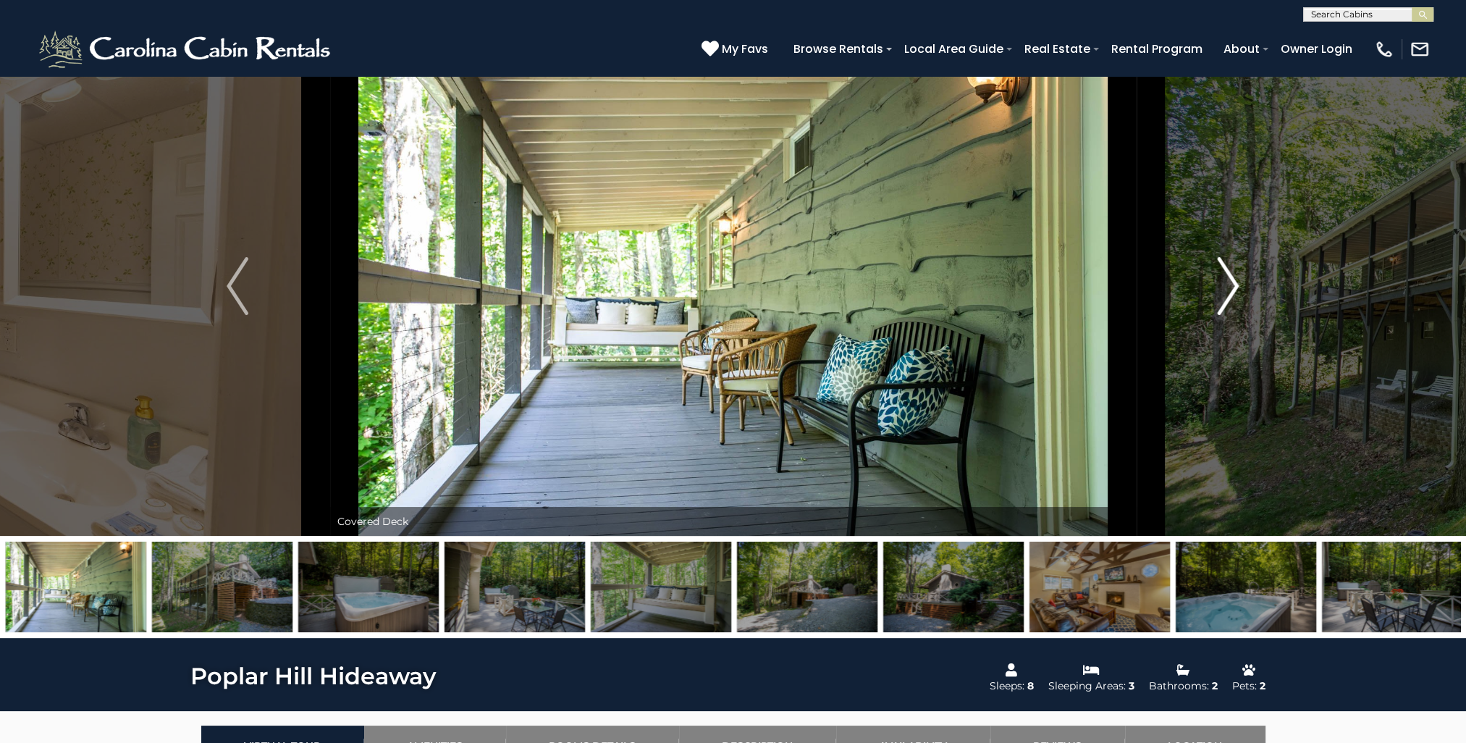
click at [1234, 294] on img "Next" at bounding box center [1229, 286] width 22 height 58
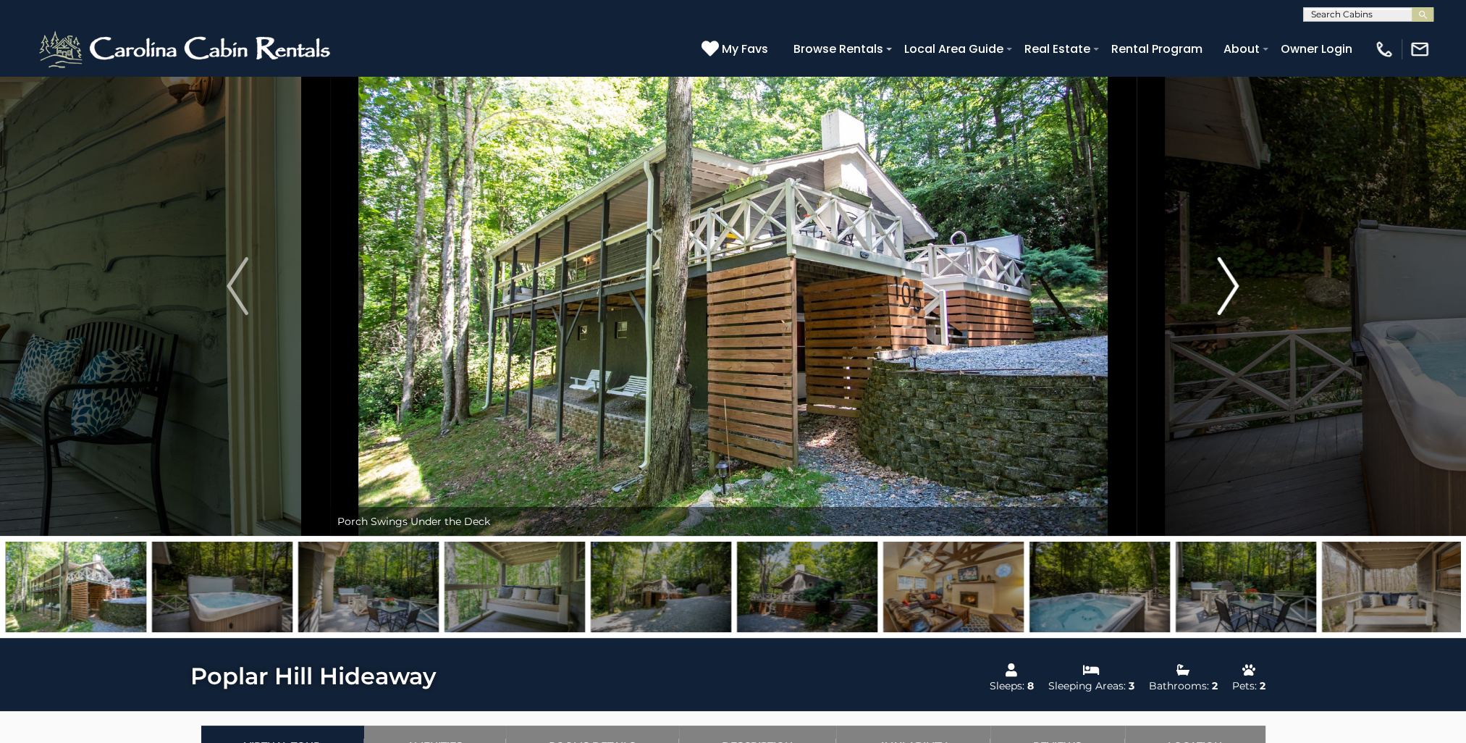
click at [1234, 294] on img "Next" at bounding box center [1229, 286] width 22 height 58
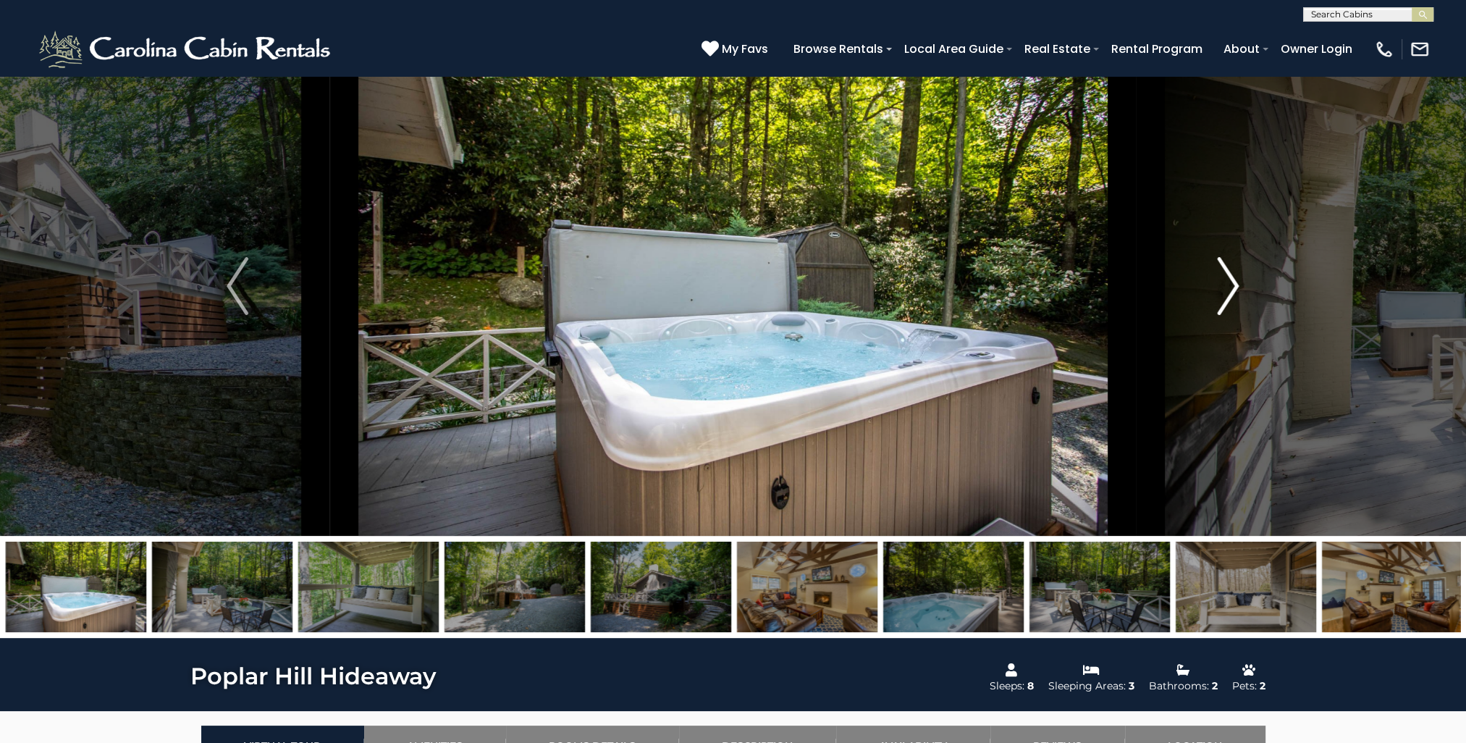
click at [1234, 294] on img "Next" at bounding box center [1229, 286] width 22 height 58
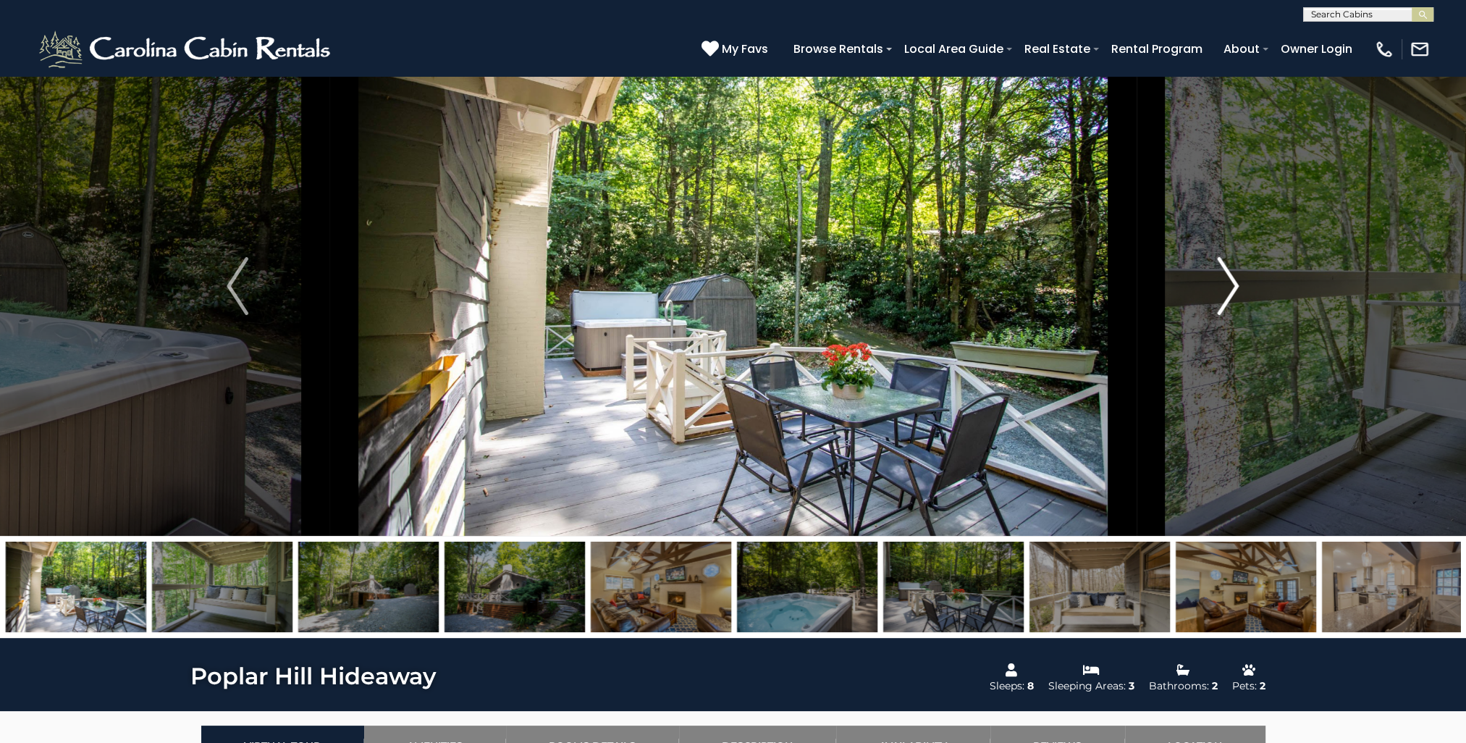
click at [1234, 294] on img "Next" at bounding box center [1229, 286] width 22 height 58
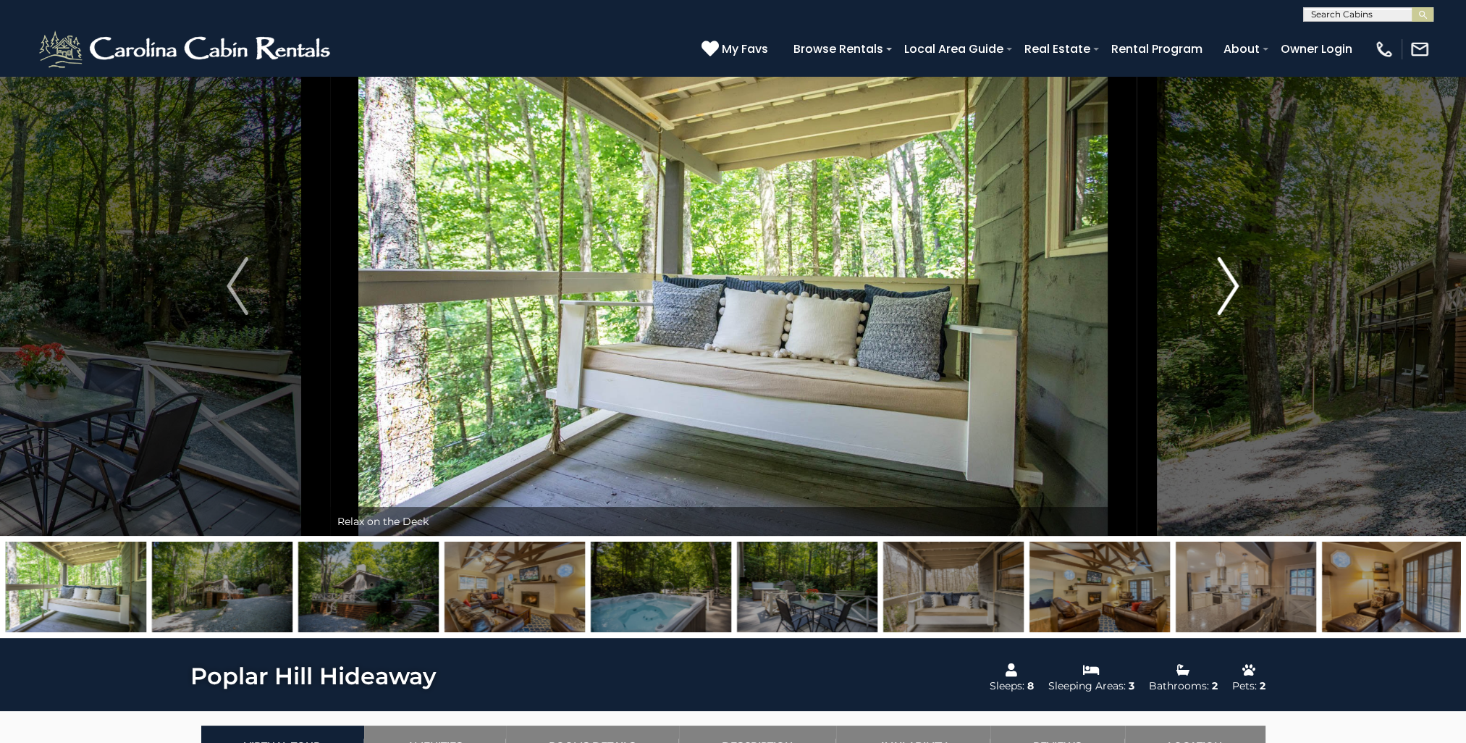
click at [1234, 294] on img "Next" at bounding box center [1229, 286] width 22 height 58
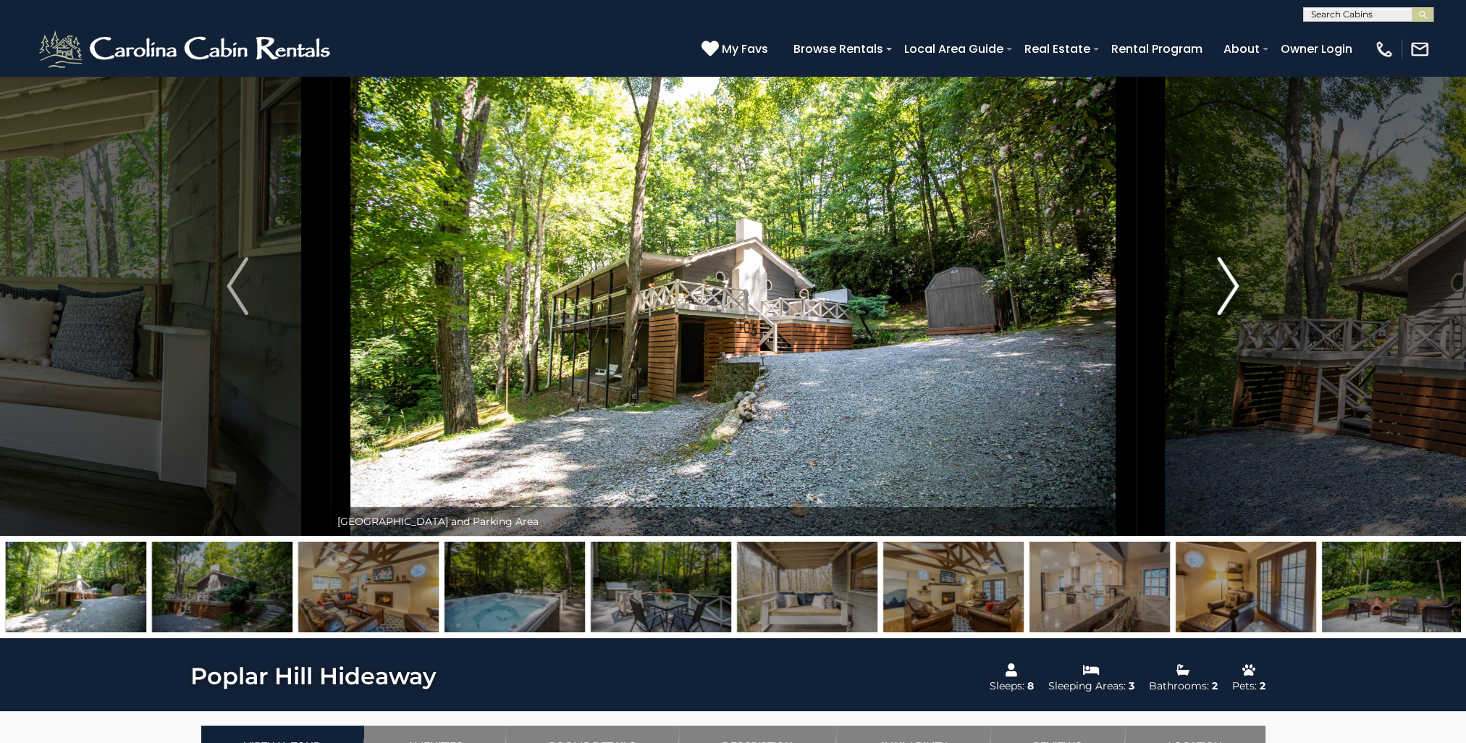
click at [1234, 294] on img "Next" at bounding box center [1229, 286] width 22 height 58
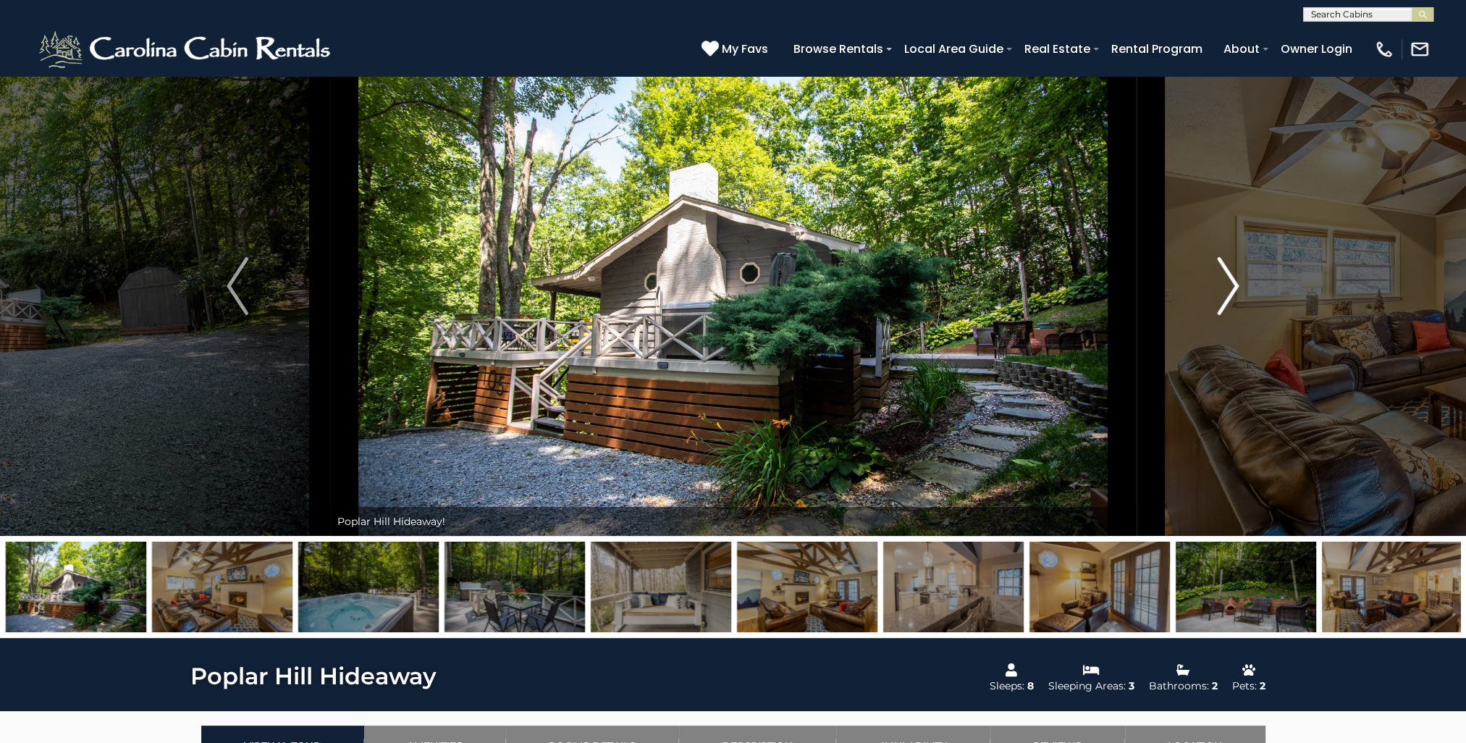
click at [1234, 295] on img "Next" at bounding box center [1229, 286] width 22 height 58
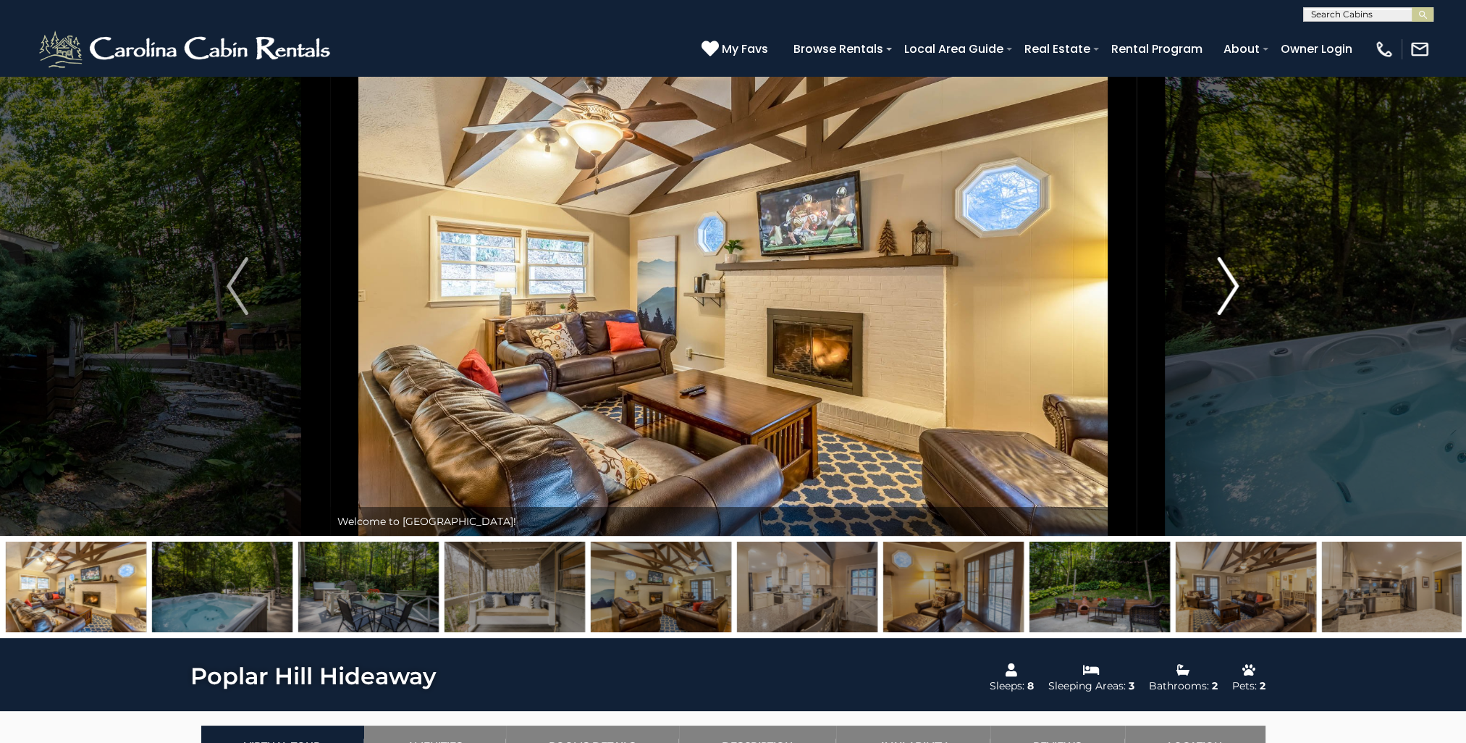
click at [1234, 295] on img "Next" at bounding box center [1229, 286] width 22 height 58
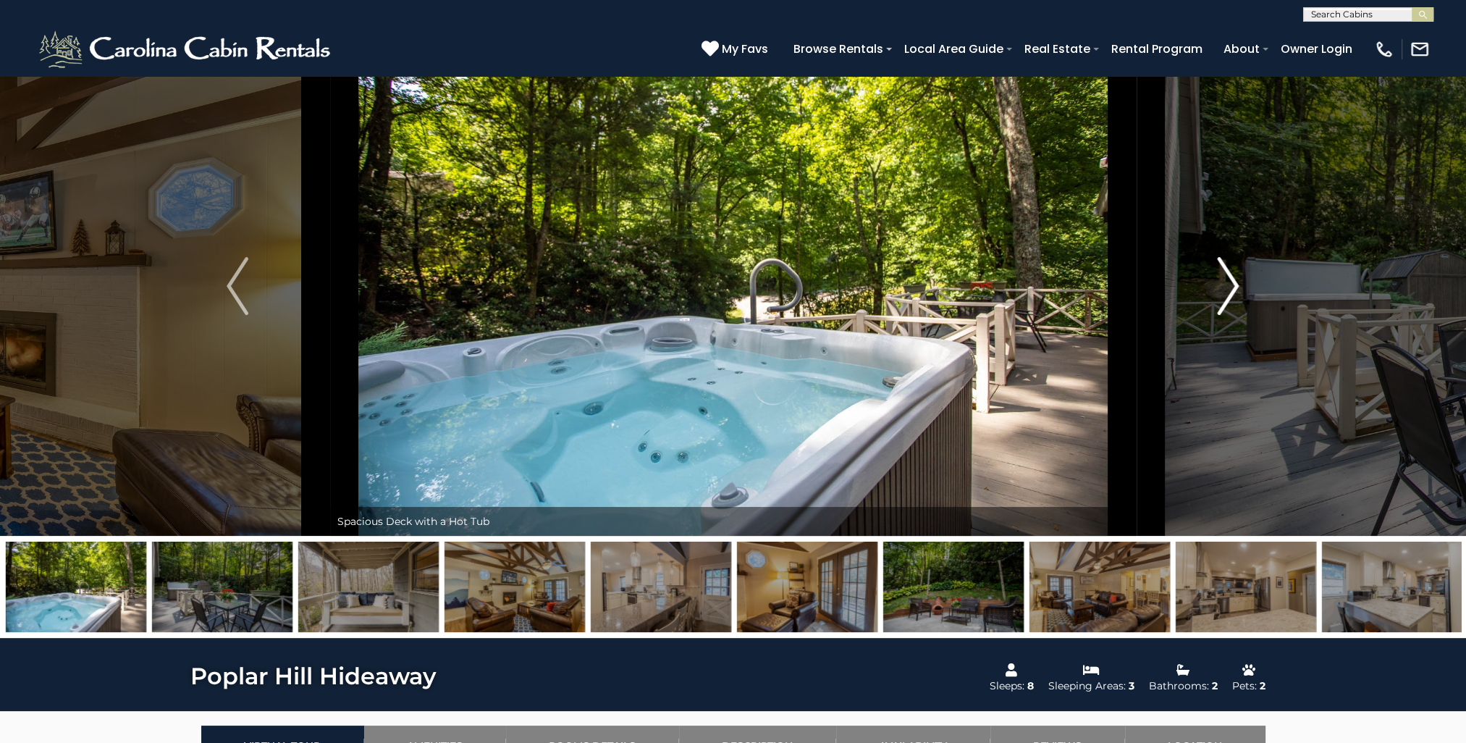
click at [1234, 295] on img "Next" at bounding box center [1229, 286] width 22 height 58
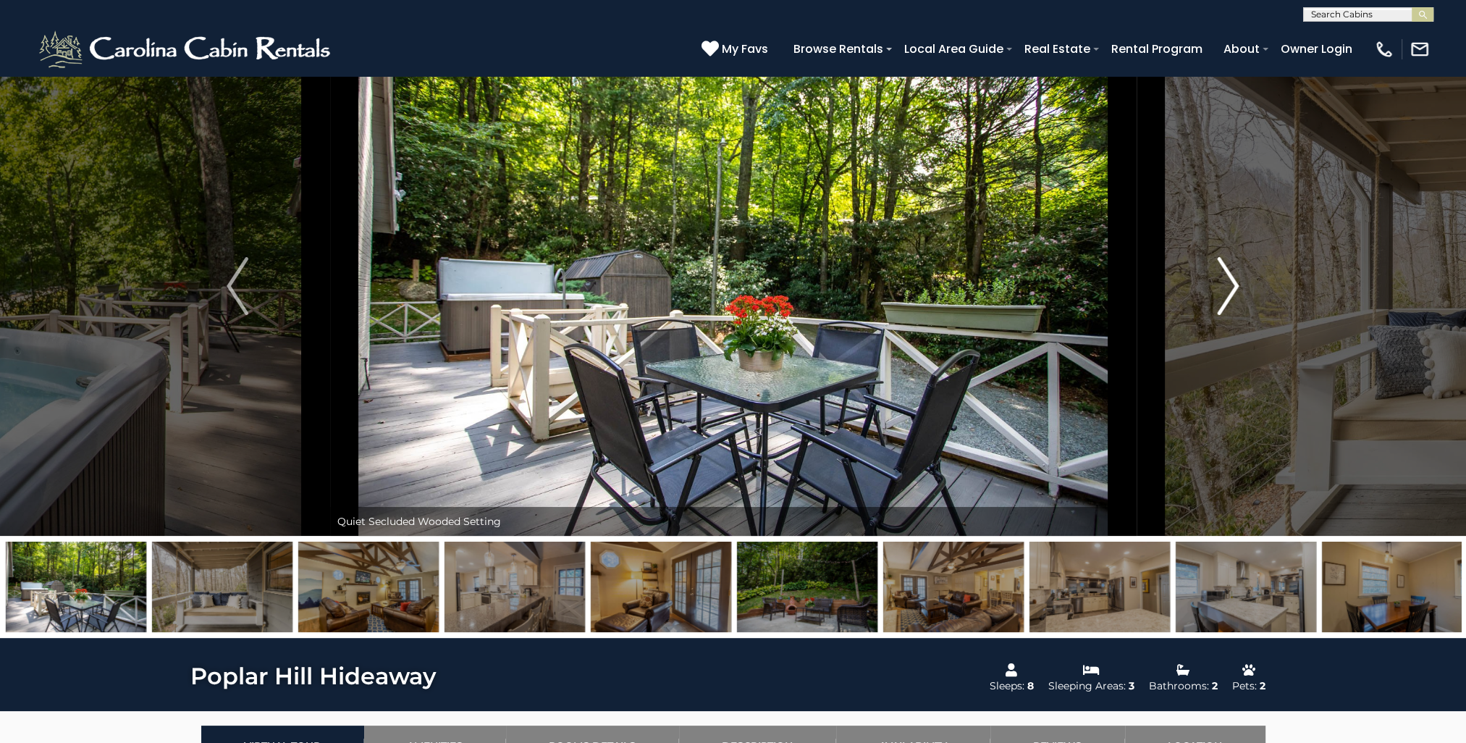
click at [1234, 295] on img "Next" at bounding box center [1229, 286] width 22 height 58
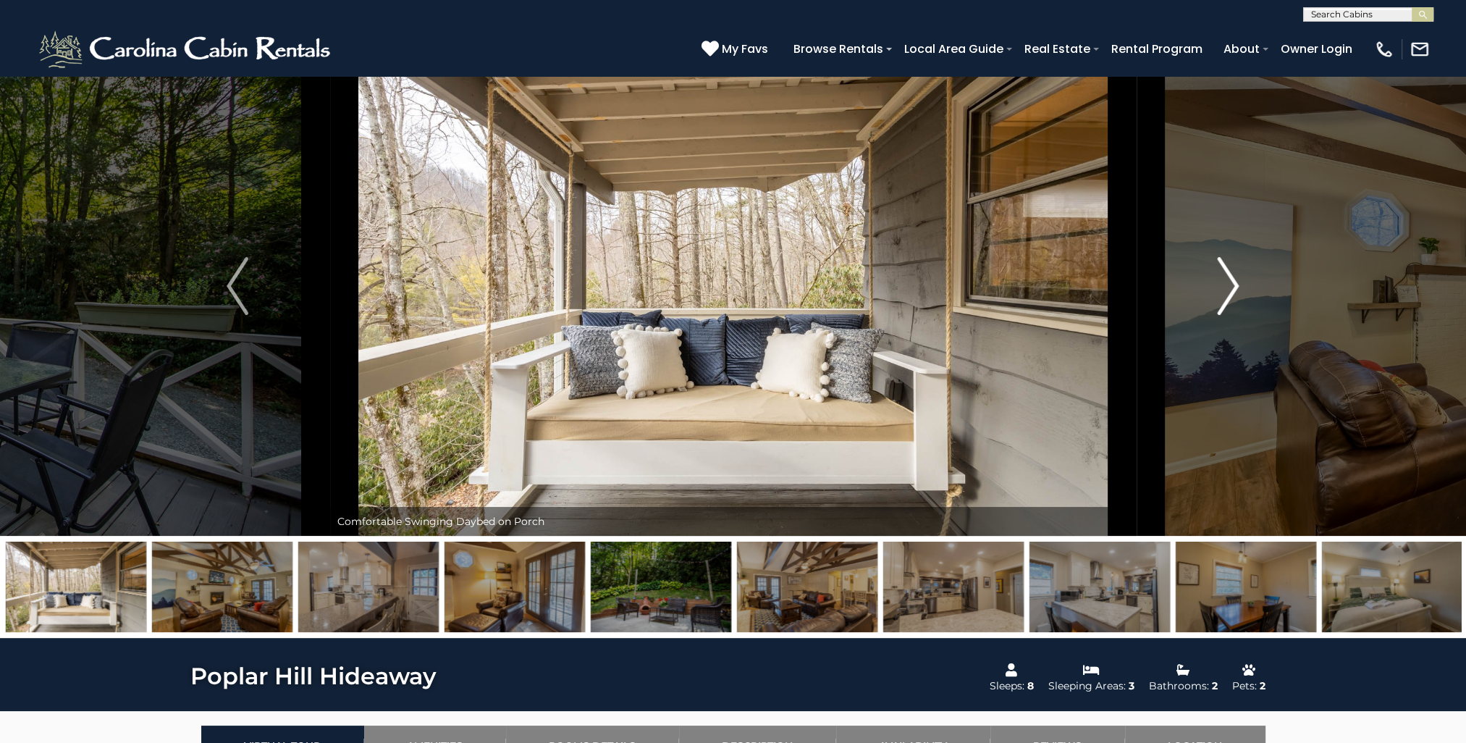
click at [1234, 295] on img "Next" at bounding box center [1229, 286] width 22 height 58
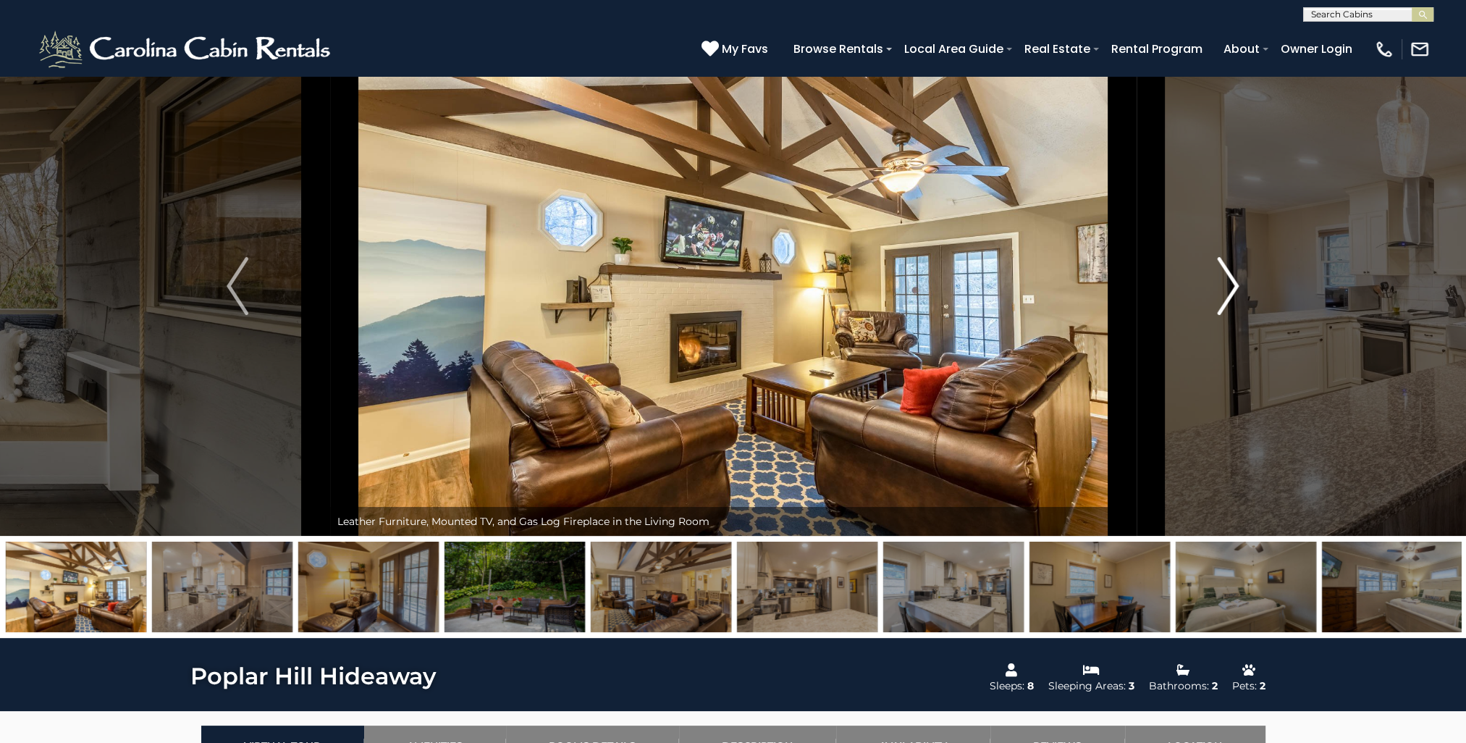
click at [1234, 295] on img "Next" at bounding box center [1229, 286] width 22 height 58
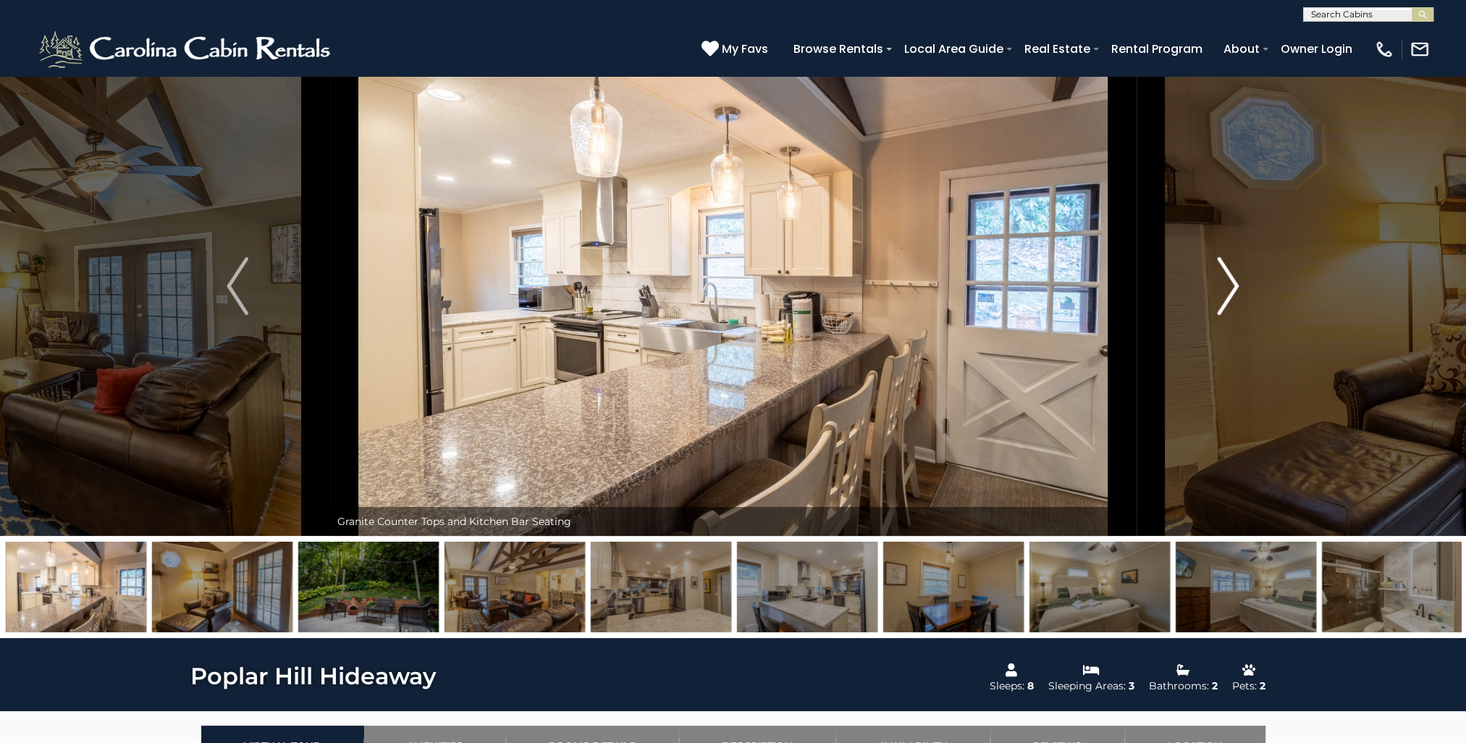
click at [1234, 295] on img "Next" at bounding box center [1229, 286] width 22 height 58
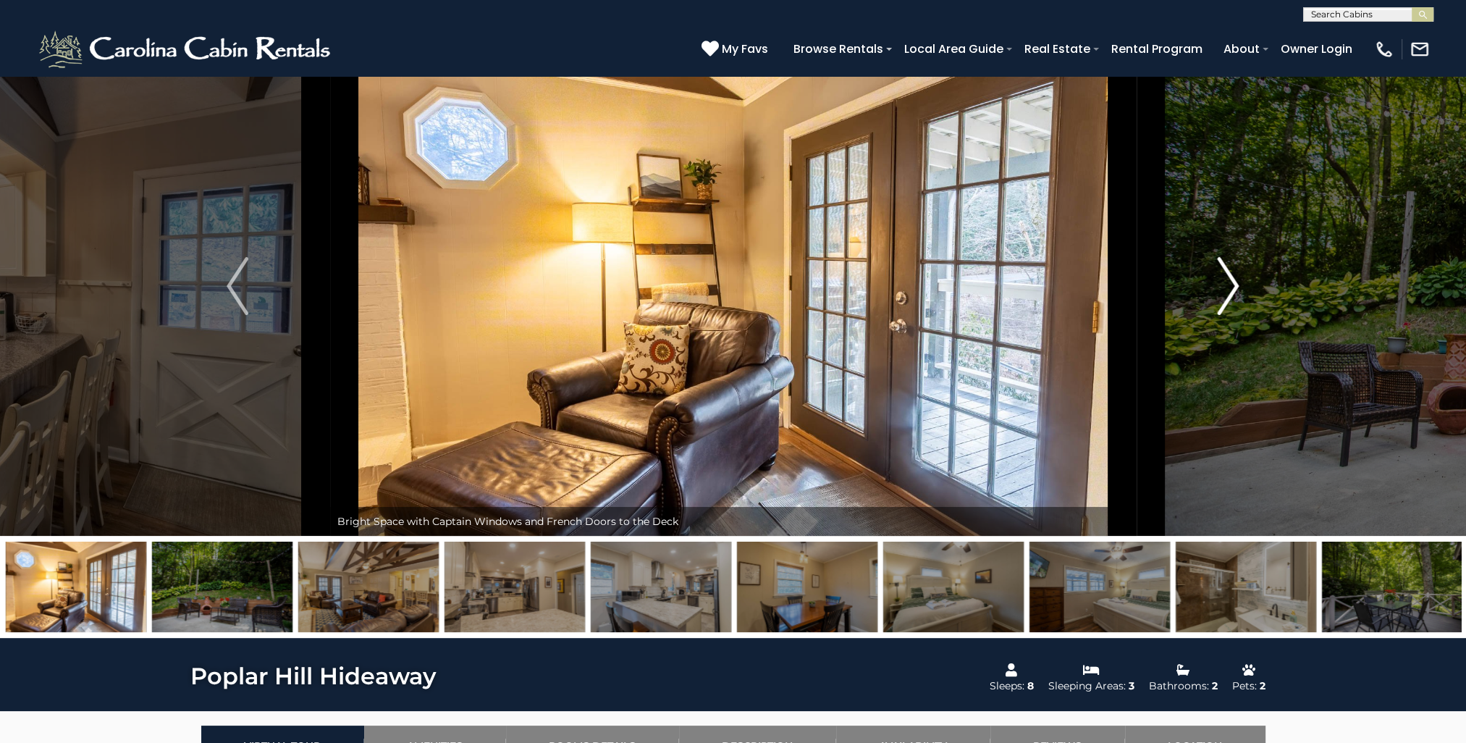
click at [1234, 295] on img "Next" at bounding box center [1229, 286] width 22 height 58
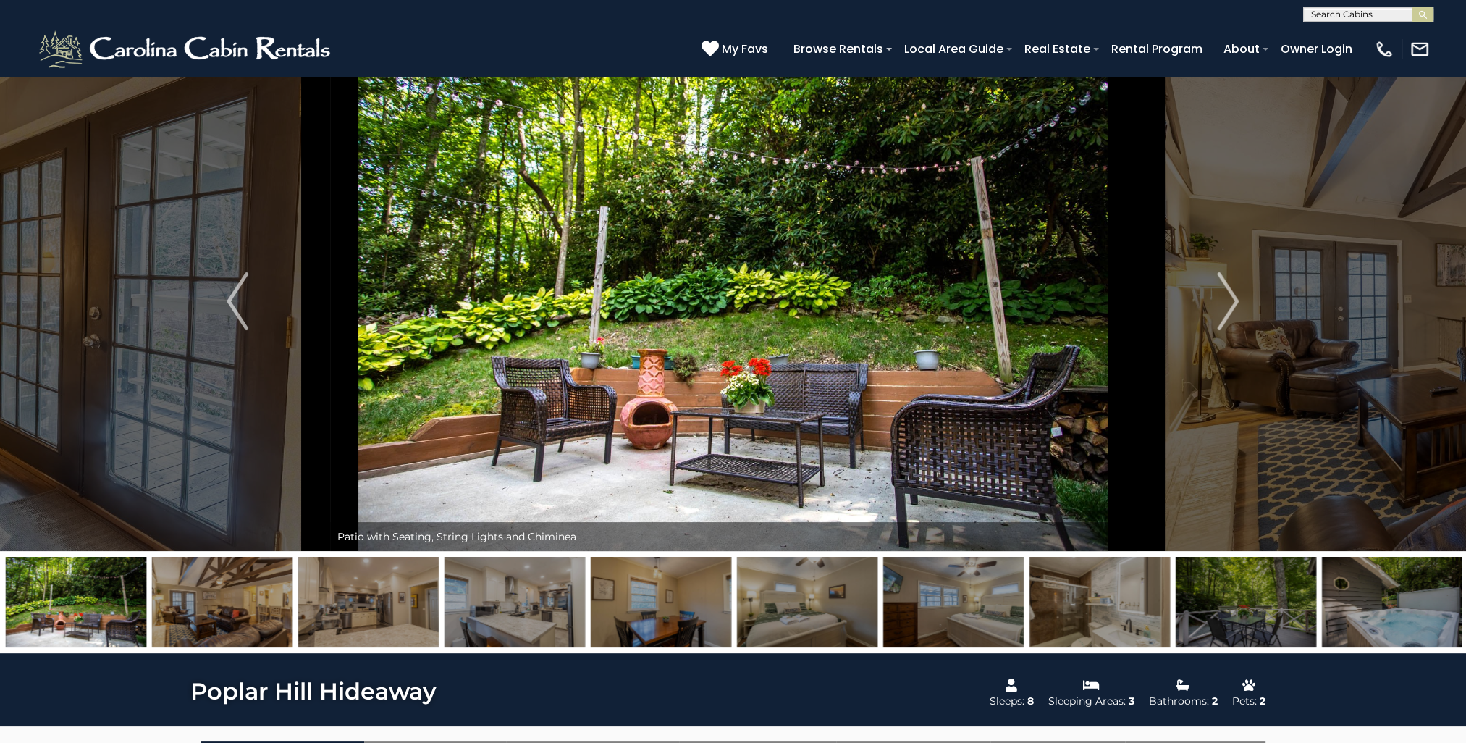
scroll to position [0, 0]
